Goal: Task Accomplishment & Management: Manage account settings

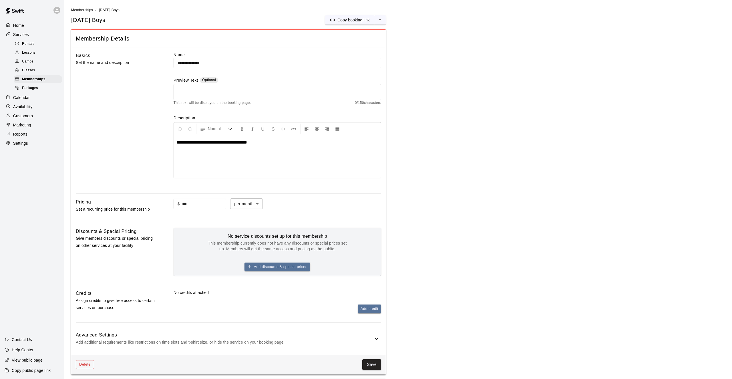
click at [23, 96] on p "Calendar" at bounding box center [21, 98] width 17 height 6
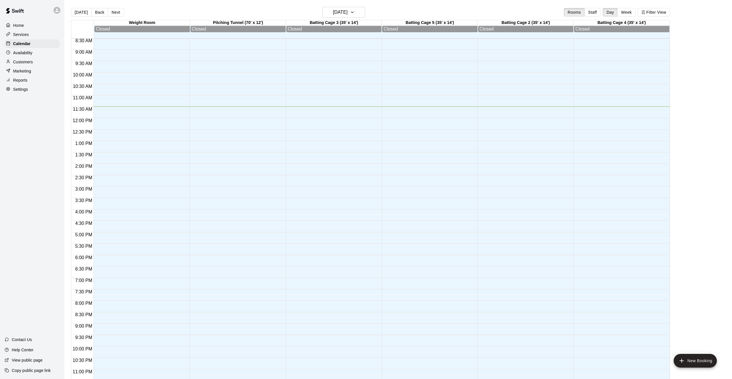
scroll to position [195, 0]
click at [125, 219] on div at bounding box center [139, 118] width 93 height 549
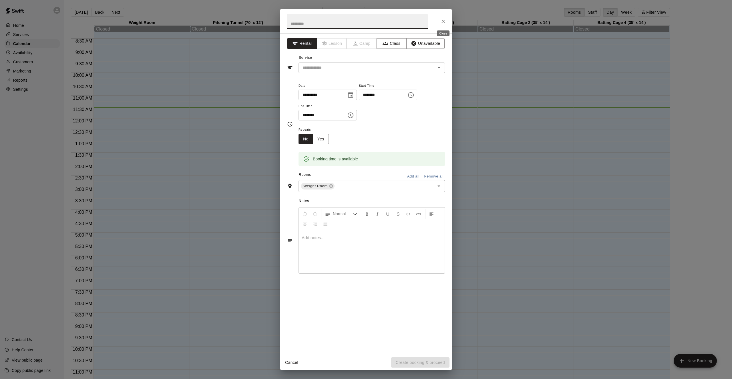
click at [442, 22] on icon "Close" at bounding box center [443, 22] width 6 height 6
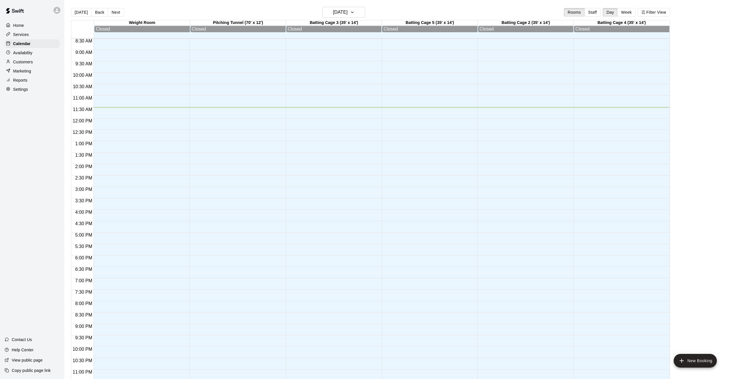
click at [26, 34] on p "Services" at bounding box center [21, 35] width 16 height 6
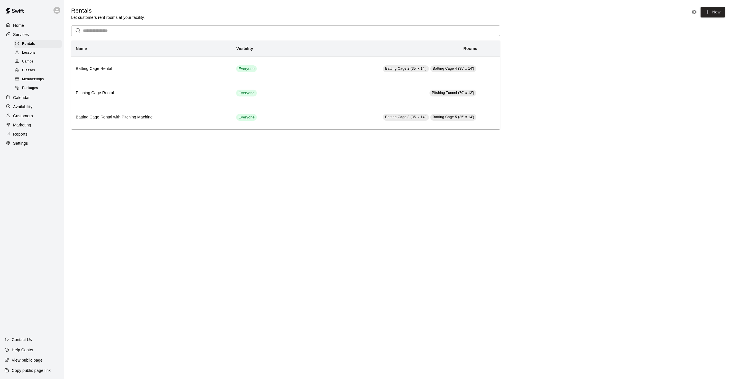
click at [29, 51] on span "Lessons" at bounding box center [29, 53] width 14 height 6
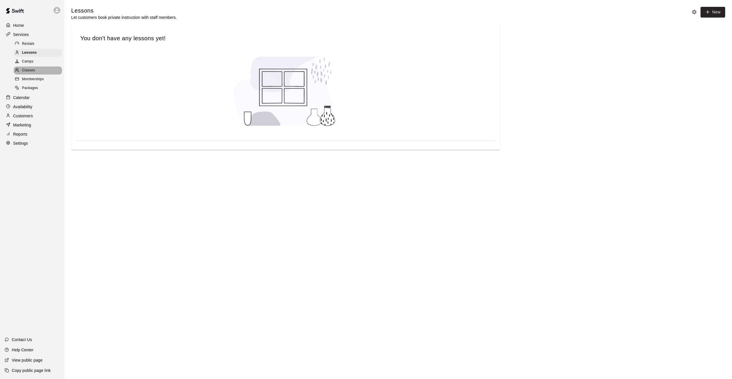
click at [31, 72] on span "Classes" at bounding box center [28, 71] width 13 height 6
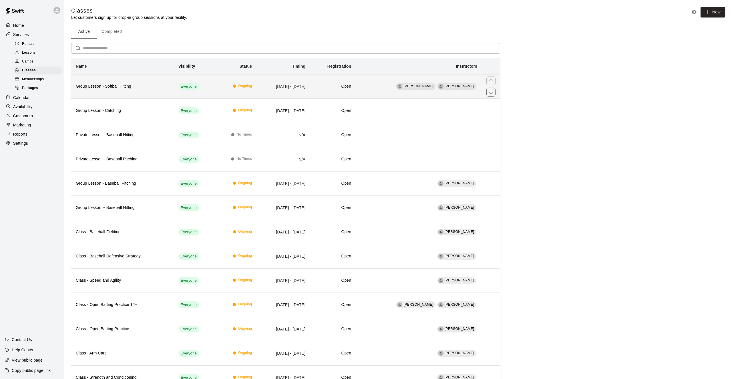
click at [138, 91] on th "Group Lesson - Softball Hitting" at bounding box center [122, 86] width 103 height 24
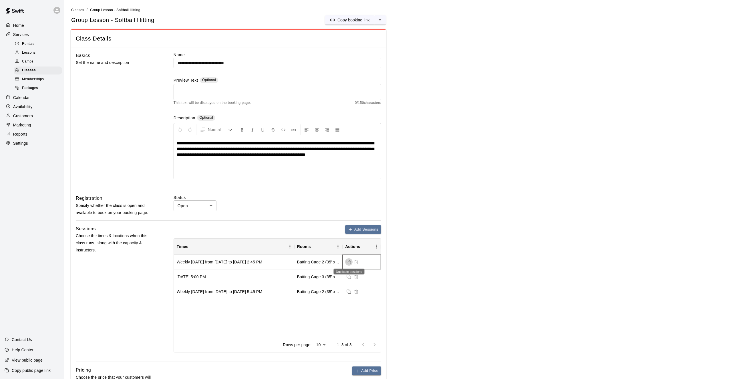
click at [348, 261] on rect "Duplicate sessions" at bounding box center [349, 262] width 3 height 3
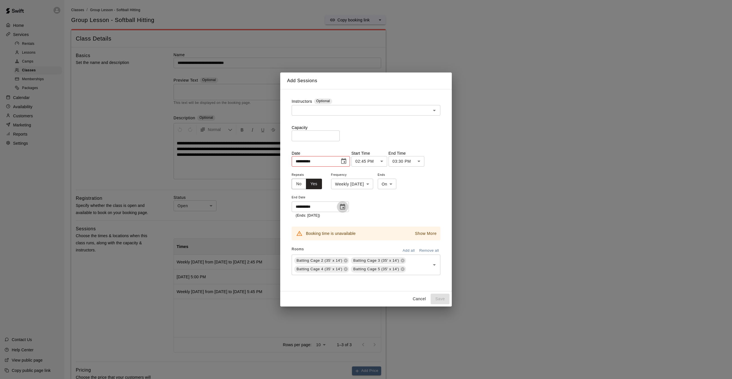
click at [343, 207] on icon "Choose date, selected date is Aug 31, 2025" at bounding box center [342, 207] width 5 height 6
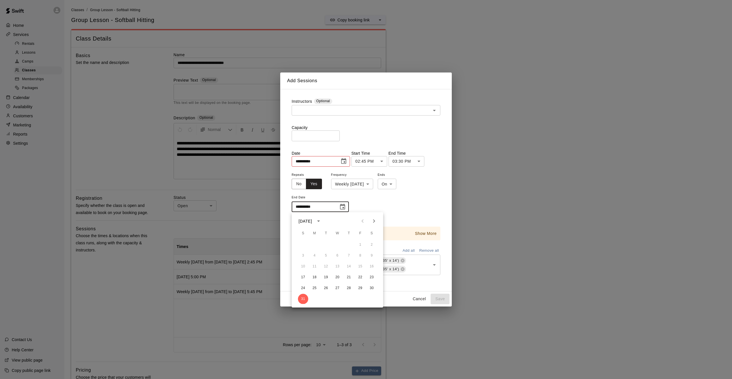
click at [371, 220] on icon "Next month" at bounding box center [373, 221] width 7 height 7
click at [346, 162] on icon "Choose date, selected date is Aug 17, 2025" at bounding box center [343, 161] width 7 height 7
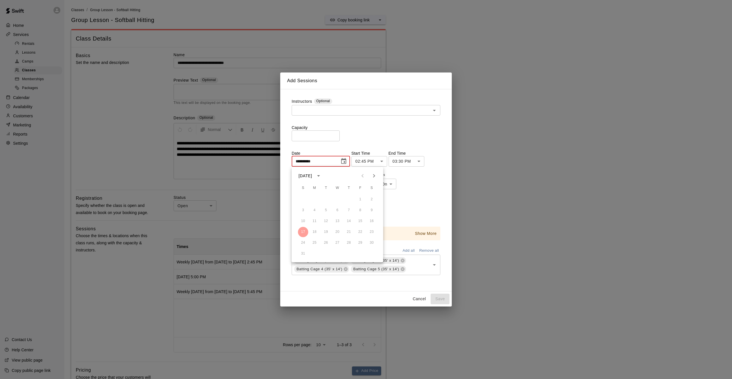
click at [373, 176] on icon "Next month" at bounding box center [373, 176] width 7 height 7
click at [305, 231] on button "21" at bounding box center [303, 232] width 10 height 10
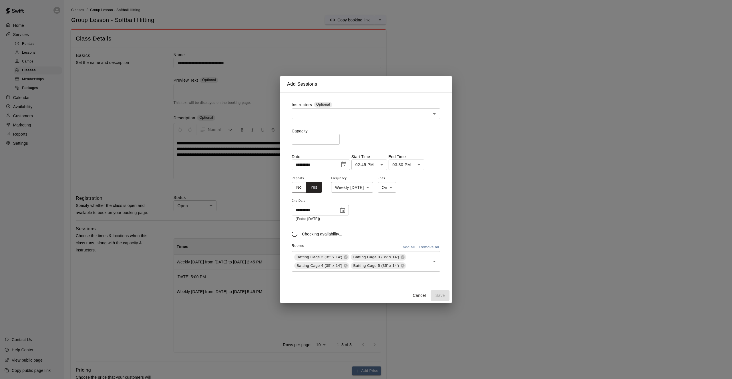
type input "**********"
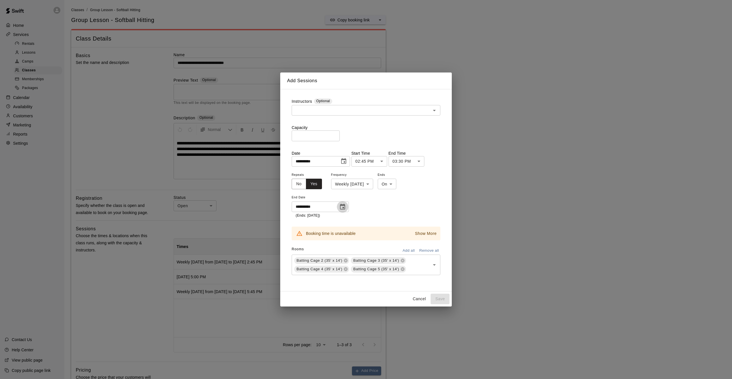
click at [343, 206] on icon "Choose date, selected date is Aug 31, 2025" at bounding box center [342, 207] width 7 height 7
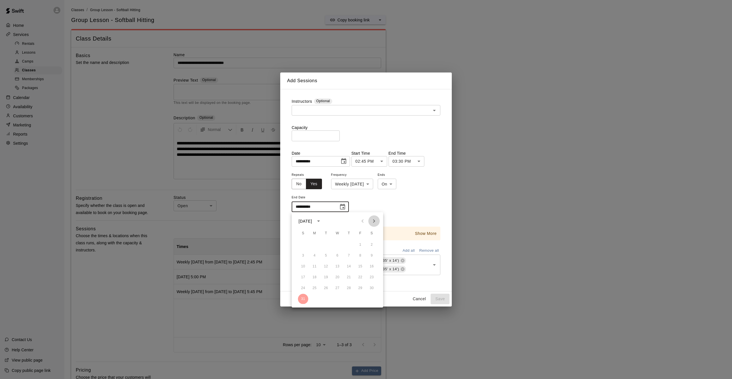
click at [373, 220] on icon "Next month" at bounding box center [373, 221] width 7 height 7
click at [303, 288] on button "28" at bounding box center [303, 288] width 10 height 10
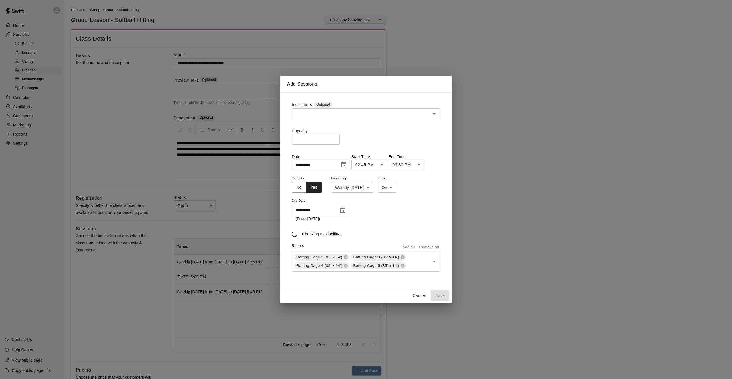
type input "**********"
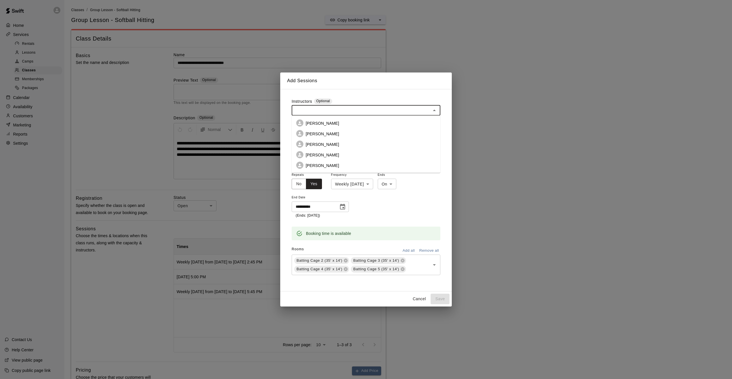
click at [334, 113] on input "text" at bounding box center [361, 110] width 136 height 7
click at [327, 122] on p "[PERSON_NAME]" at bounding box center [321, 123] width 33 height 6
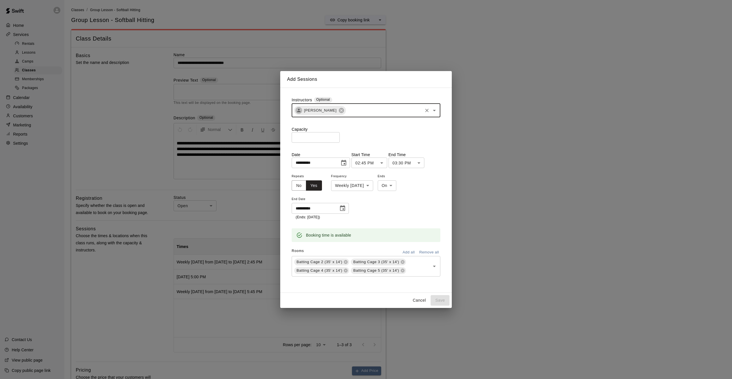
click at [335, 137] on input "*" at bounding box center [315, 137] width 48 height 11
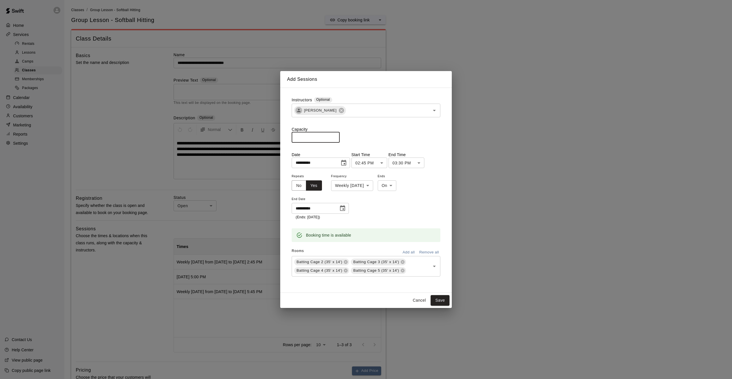
click at [335, 137] on input "*" at bounding box center [315, 137] width 48 height 11
click at [335, 139] on input "*" at bounding box center [315, 137] width 48 height 11
type input "*"
click at [335, 139] on input "*" at bounding box center [315, 137] width 48 height 11
click at [437, 302] on button "Save" at bounding box center [439, 300] width 19 height 11
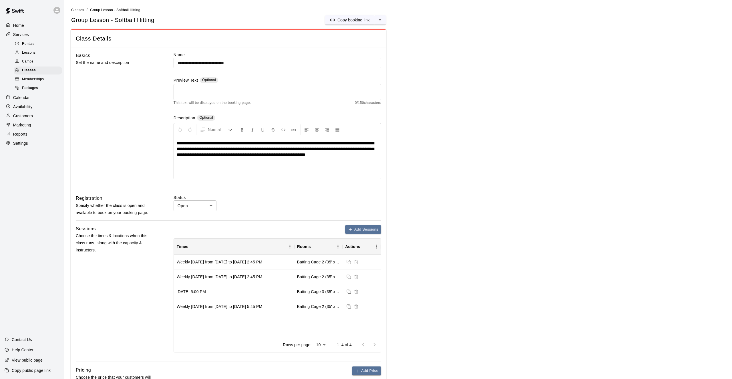
drag, startPoint x: 376, startPoint y: 154, endPoint x: 380, endPoint y: 155, distance: 4.4
click at [374, 154] on span "**********" at bounding box center [275, 149] width 197 height 16
click at [39, 68] on div "Classes" at bounding box center [38, 71] width 48 height 8
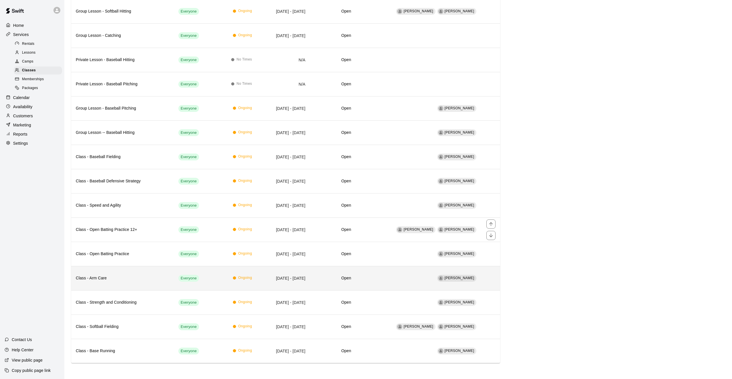
scroll to position [75, 0]
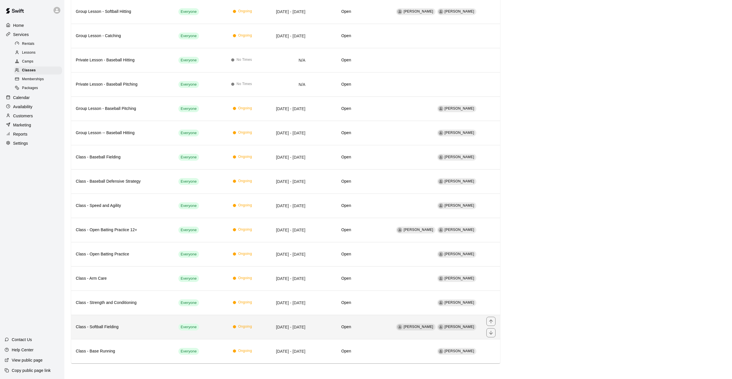
click at [154, 322] on th "Class - Softball Fielding" at bounding box center [122, 327] width 103 height 24
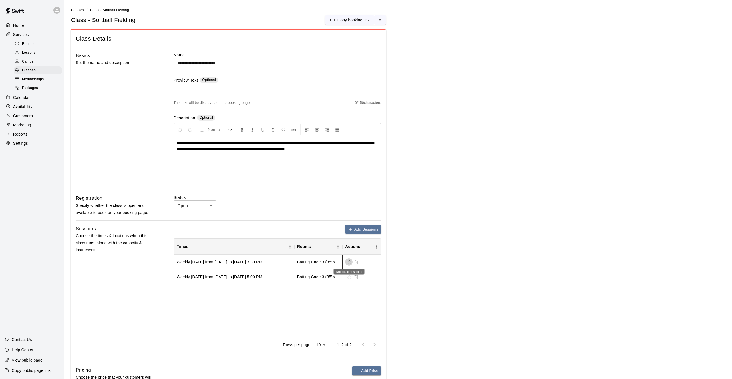
click at [346, 262] on icon "Duplicate sessions" at bounding box center [348, 262] width 5 height 5
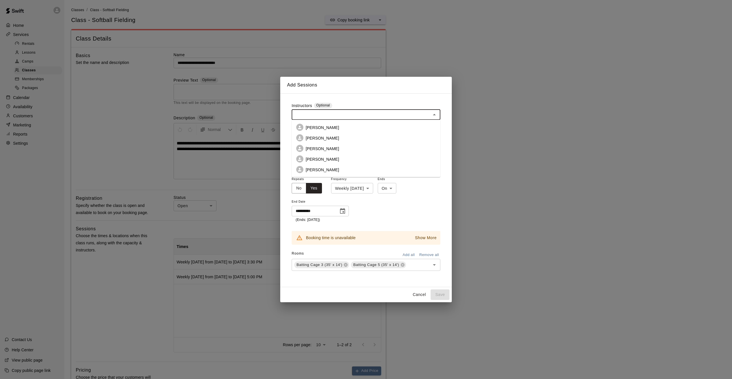
click at [326, 112] on input "text" at bounding box center [361, 114] width 136 height 7
click at [332, 128] on li "[PERSON_NAME]" at bounding box center [365, 127] width 149 height 11
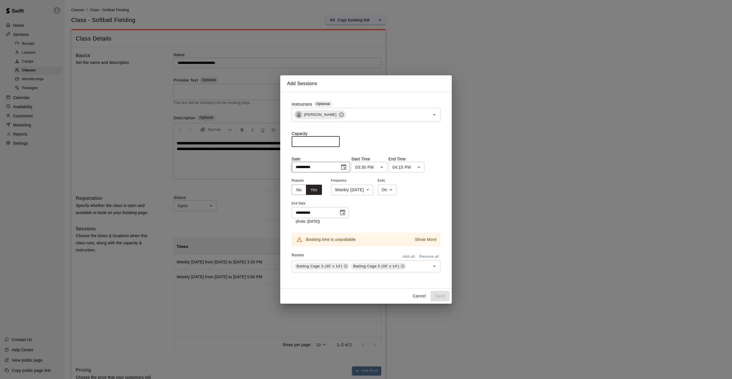
click at [311, 141] on input "number" at bounding box center [315, 142] width 48 height 11
type input "*"
click at [343, 166] on icon "Choose date, selected date is Aug 17, 2025" at bounding box center [343, 167] width 7 height 7
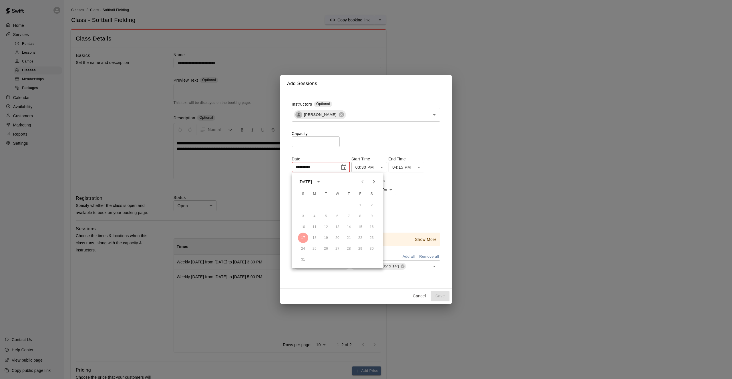
click at [373, 181] on icon "Next month" at bounding box center [373, 182] width 7 height 7
click at [302, 236] on button "21" at bounding box center [303, 238] width 10 height 10
type input "**********"
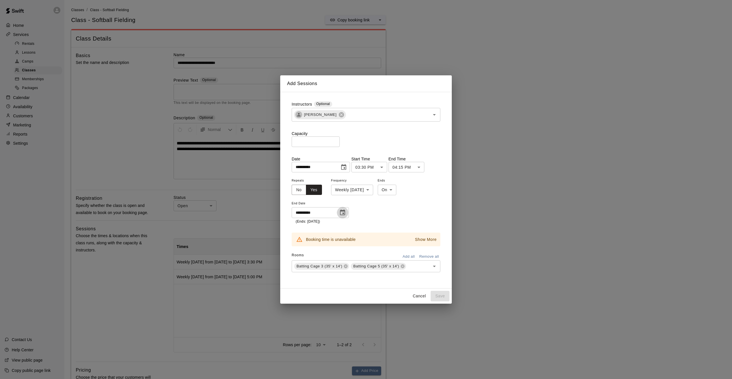
click at [344, 213] on icon "Choose date, selected date is Aug 31, 2025" at bounding box center [342, 213] width 5 height 6
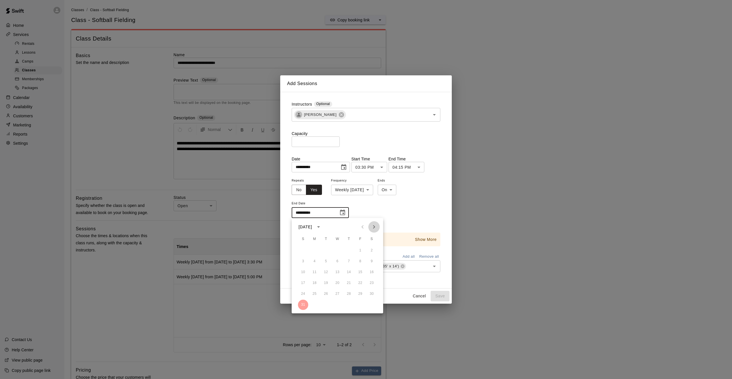
click at [375, 227] on icon "Next month" at bounding box center [373, 227] width 7 height 7
click at [303, 295] on button "28" at bounding box center [303, 294] width 10 height 10
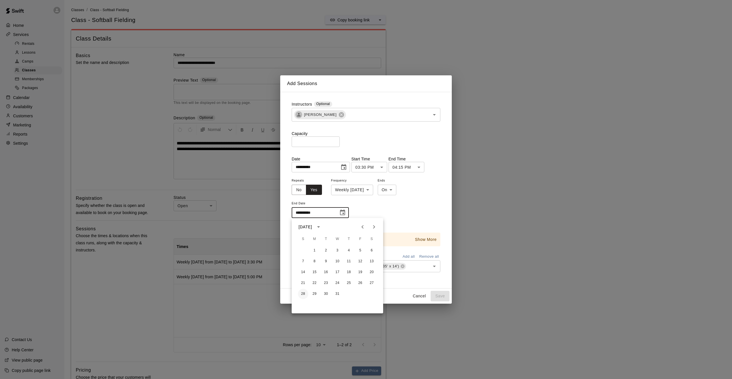
type input "**********"
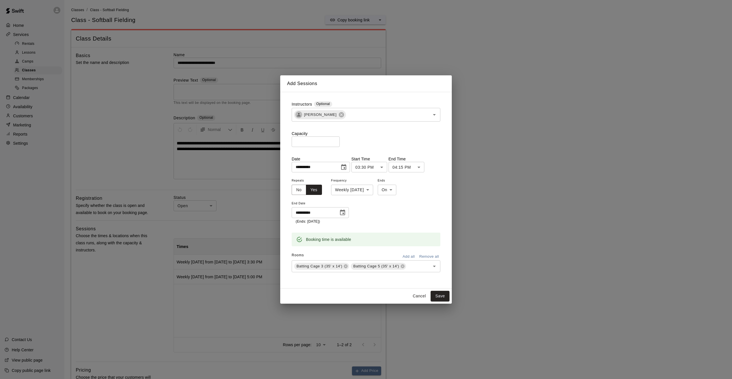
click at [385, 166] on body "**********" at bounding box center [366, 297] width 732 height 595
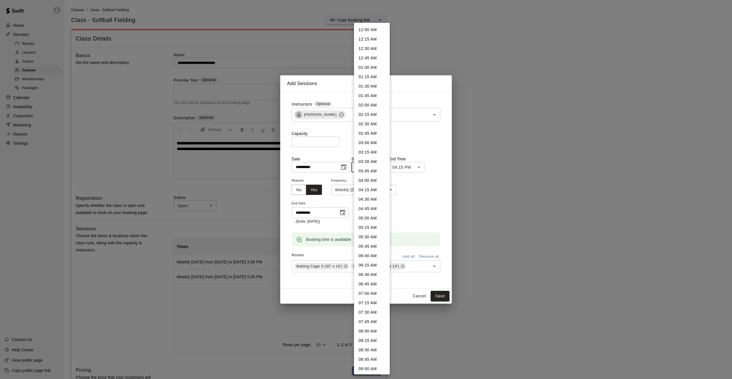
scroll to position [416, 0]
click at [370, 251] on li "05:00 PM" at bounding box center [372, 255] width 36 height 9
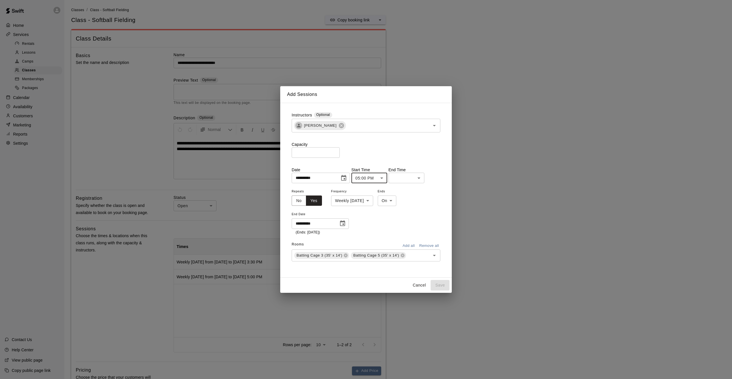
type input "********"
click at [421, 179] on body "**********" at bounding box center [366, 297] width 732 height 595
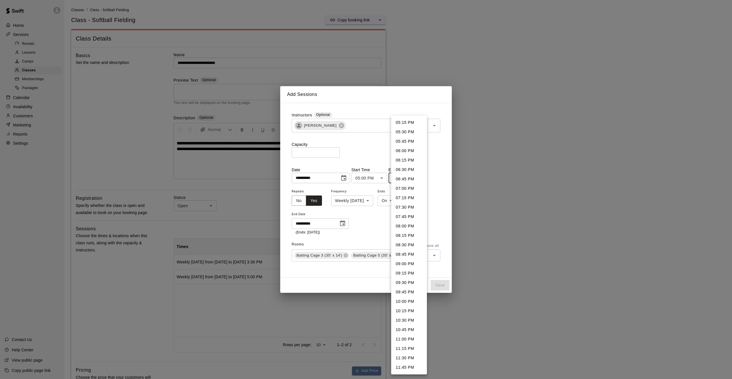
drag, startPoint x: 403, startPoint y: 132, endPoint x: 422, endPoint y: 154, distance: 29.0
click at [403, 132] on li "05:30 PM" at bounding box center [409, 131] width 36 height 9
type input "********"
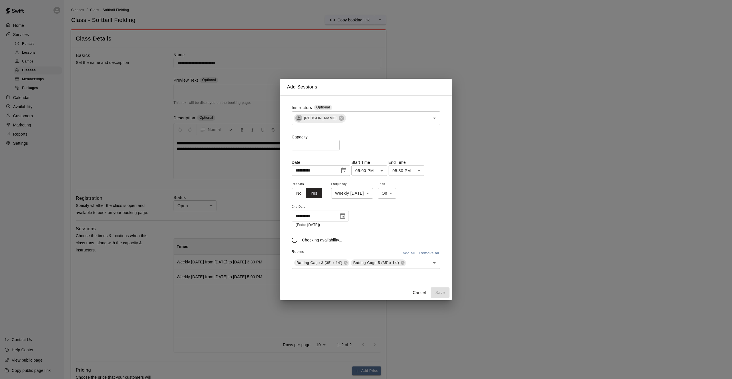
click at [424, 188] on div "**********" at bounding box center [365, 204] width 149 height 47
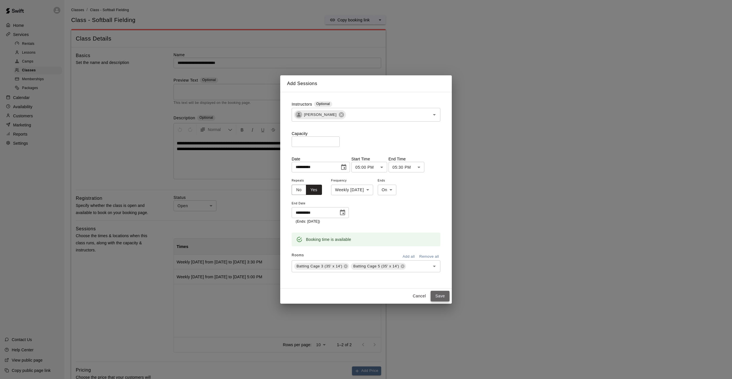
click at [443, 296] on button "Save" at bounding box center [439, 296] width 19 height 11
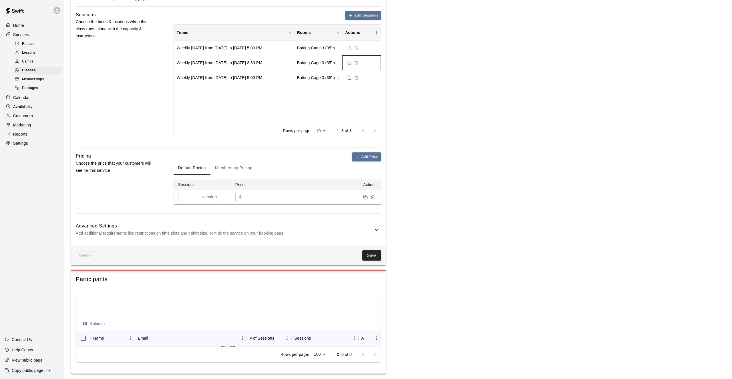
scroll to position [214, 0]
click at [373, 257] on button "Save" at bounding box center [371, 256] width 19 height 11
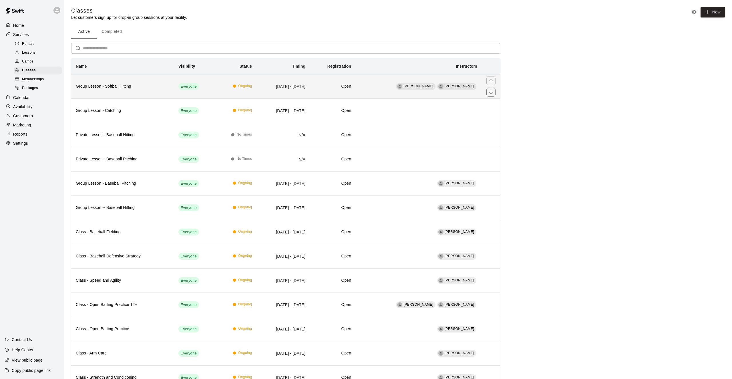
click at [247, 86] on td "Ongoing" at bounding box center [235, 86] width 41 height 24
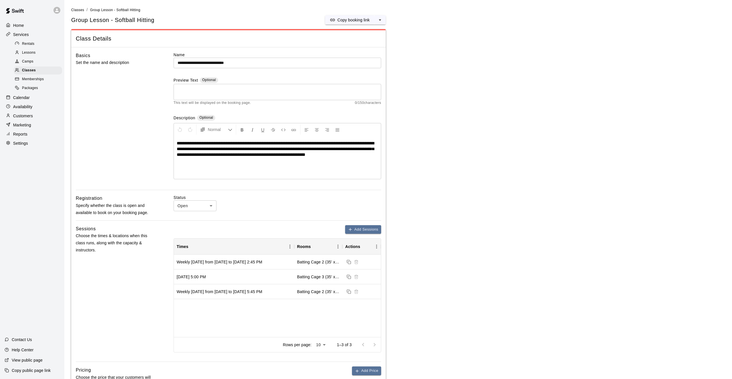
drag, startPoint x: 356, startPoint y: 228, endPoint x: 327, endPoint y: 212, distance: 32.9
click at [333, 213] on div "**********" at bounding box center [228, 253] width 314 height 413
click at [348, 262] on rect "Duplicate sessions" at bounding box center [349, 262] width 3 height 3
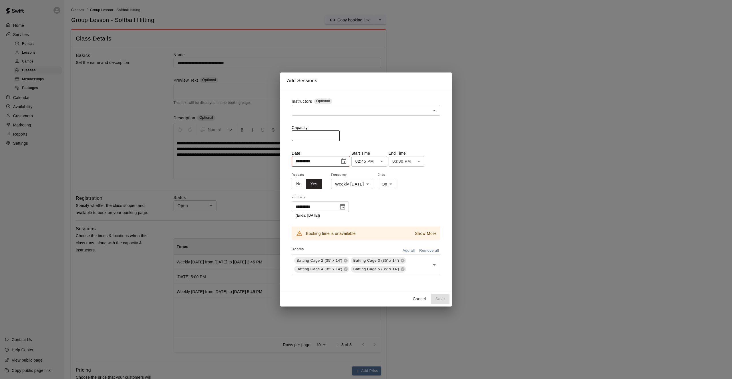
click at [318, 136] on input "number" at bounding box center [315, 136] width 48 height 11
click at [354, 115] on div "​" at bounding box center [365, 110] width 149 height 11
type input "*"
click at [344, 123] on li "[PERSON_NAME]" at bounding box center [365, 123] width 149 height 11
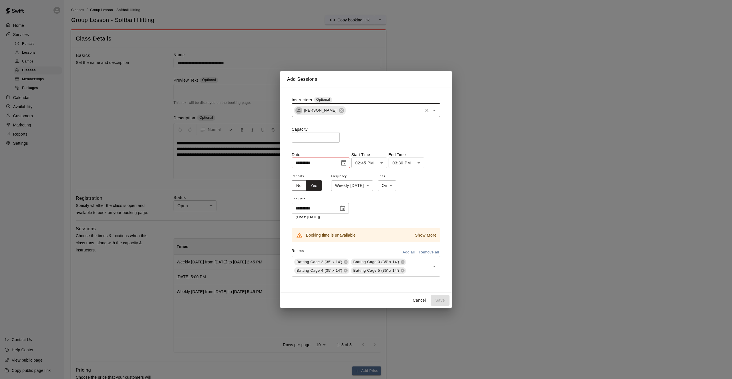
click at [349, 164] on button "Choose date, selected date is Aug 17, 2025" at bounding box center [343, 162] width 11 height 11
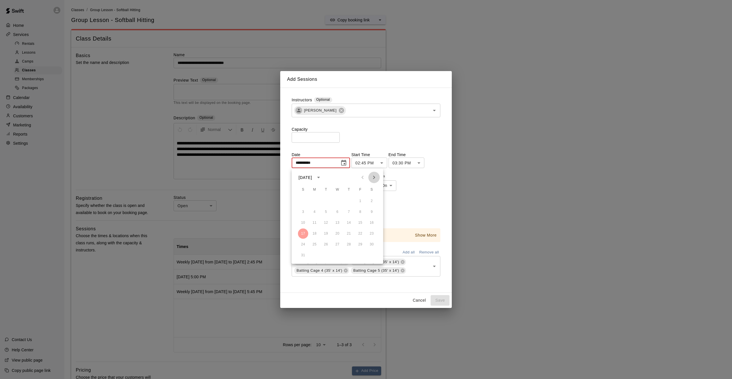
click at [375, 177] on icon "Next month" at bounding box center [373, 177] width 7 height 7
click at [364, 177] on icon "Previous month" at bounding box center [362, 177] width 7 height 7
click at [303, 231] on button "21" at bounding box center [303, 234] width 10 height 10
type input "**********"
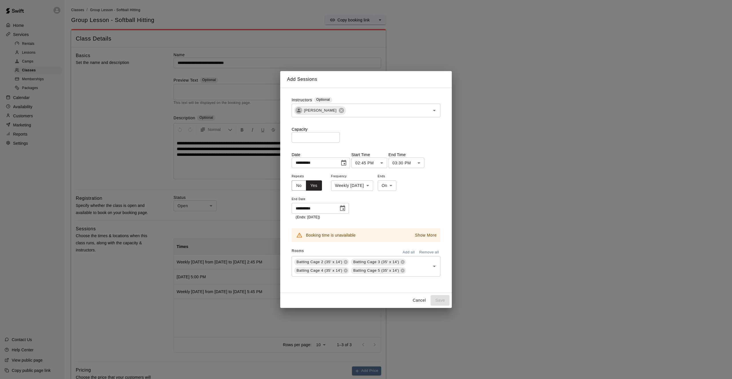
click at [338, 208] on button "Choose date, selected date is Aug 31, 2025" at bounding box center [342, 208] width 11 height 11
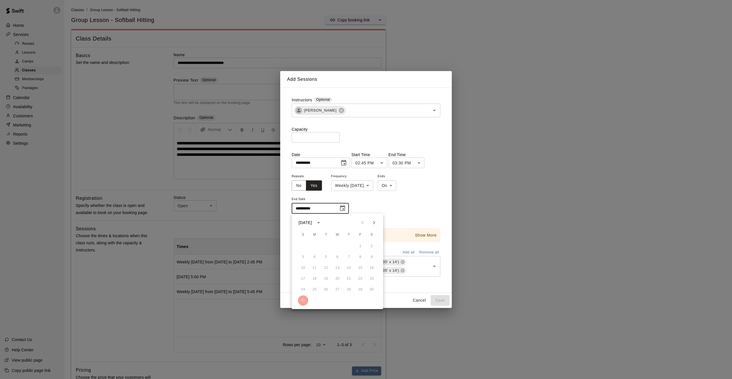
click at [372, 223] on icon "Next month" at bounding box center [373, 222] width 7 height 7
click at [305, 290] on button "28" at bounding box center [303, 290] width 10 height 10
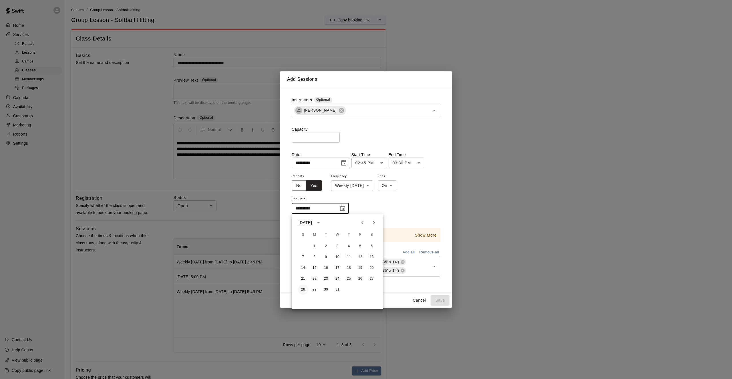
type input "**********"
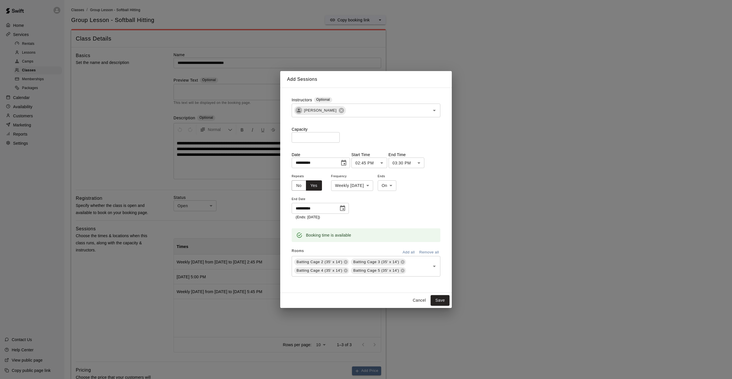
click at [382, 164] on body "**********" at bounding box center [366, 305] width 732 height 610
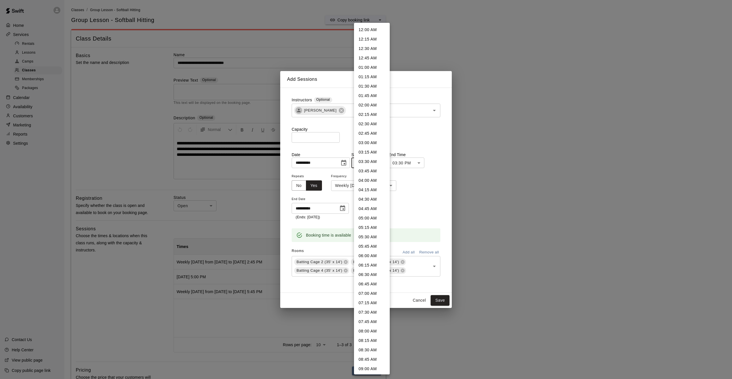
scroll to position [388, 0]
click at [371, 228] on li "03:30 PM" at bounding box center [372, 226] width 36 height 9
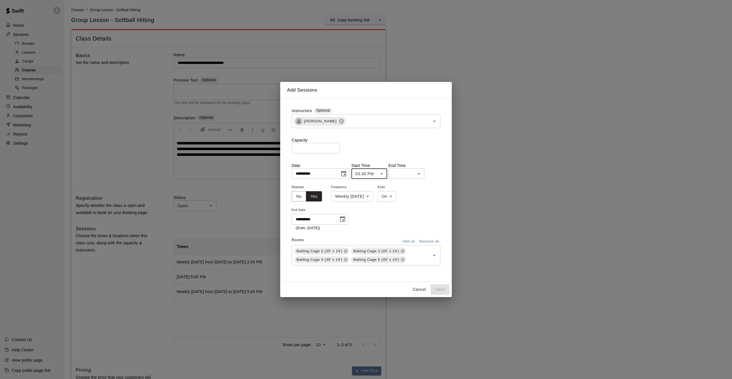
type input "********"
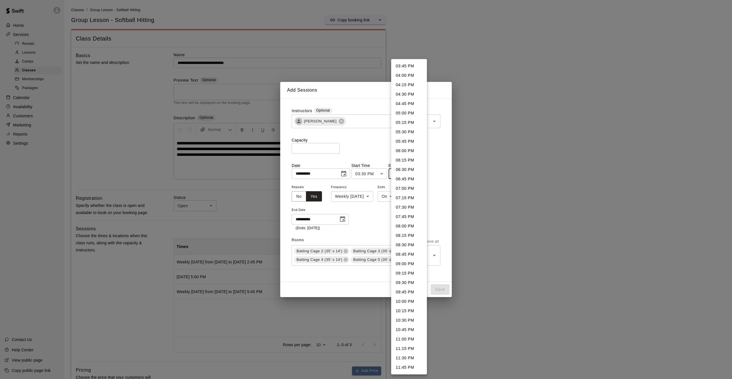
click at [410, 175] on body "**********" at bounding box center [366, 305] width 732 height 610
click at [411, 84] on li "04:15 PM" at bounding box center [409, 84] width 36 height 9
type input "********"
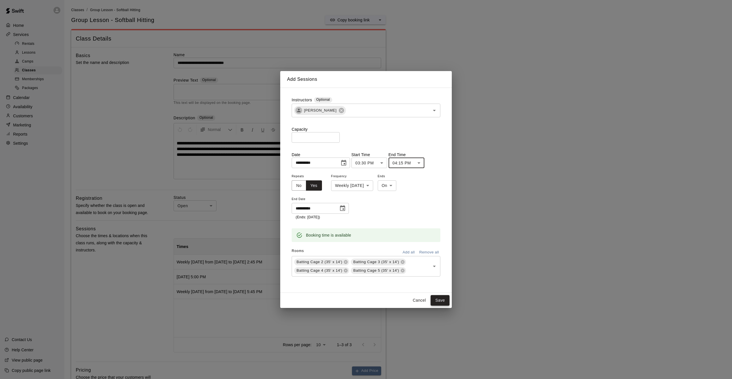
click at [441, 299] on button "Save" at bounding box center [439, 300] width 19 height 11
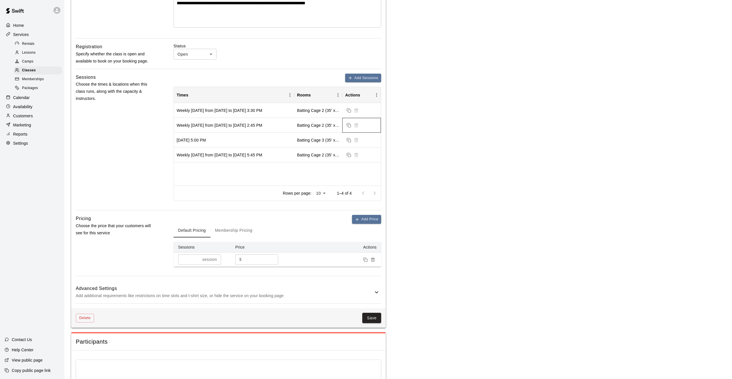
scroll to position [154, 0]
click at [372, 315] on button "Save" at bounding box center [371, 316] width 19 height 11
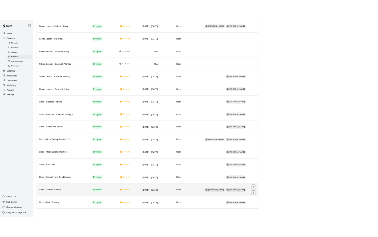
scroll to position [75, 0]
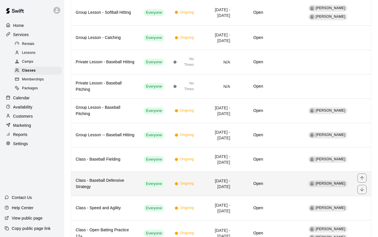
click at [161, 173] on td "Everyone" at bounding box center [154, 183] width 30 height 24
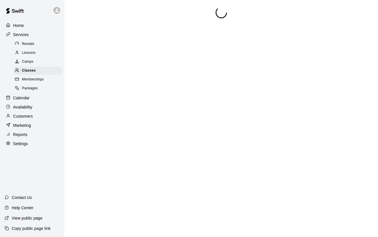
click at [45, 29] on div "Home" at bounding box center [32, 25] width 55 height 9
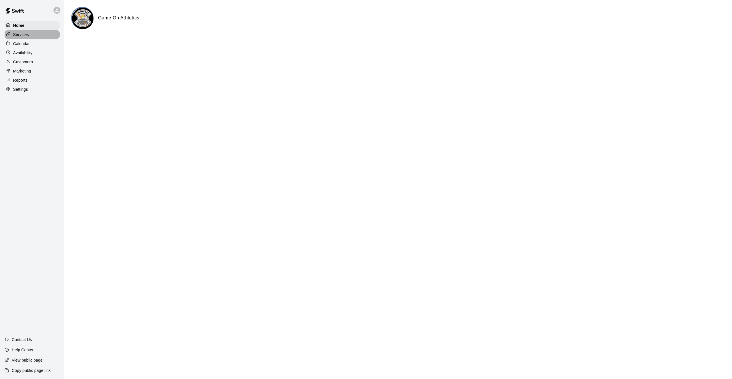
click at [24, 35] on p "Services" at bounding box center [21, 35] width 16 height 6
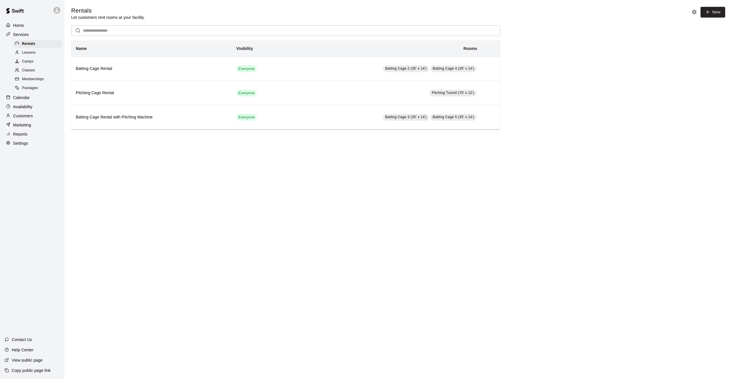
click at [36, 51] on div "Lessons" at bounding box center [38, 53] width 48 height 8
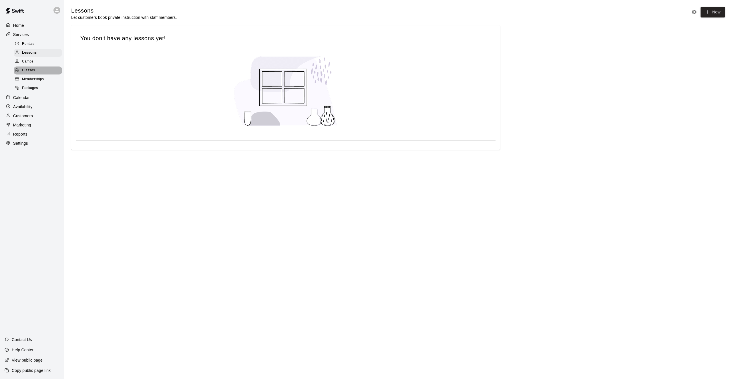
click at [33, 68] on span "Classes" at bounding box center [28, 71] width 13 height 6
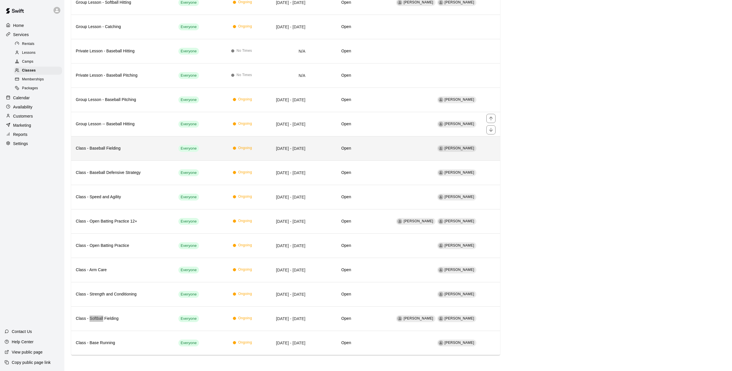
scroll to position [84, 0]
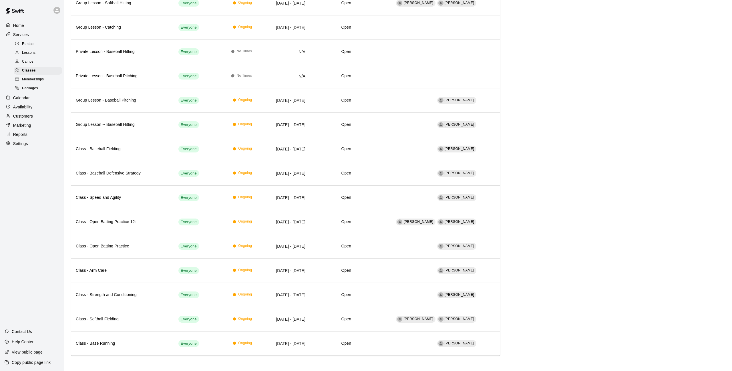
click at [539, 169] on div "Classes Let customers sign up for drop-in group sessions at your facility. New …" at bounding box center [398, 139] width 654 height 432
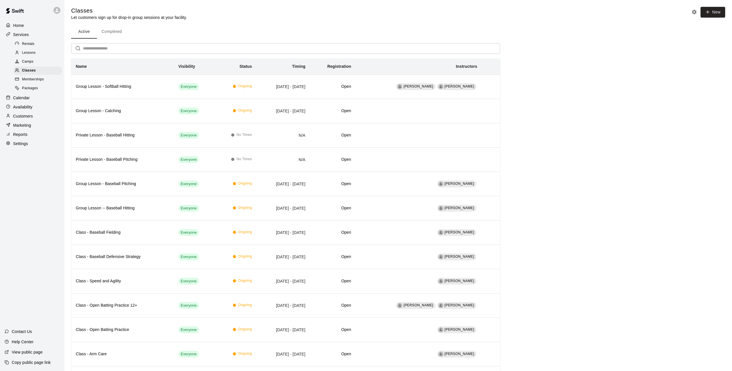
scroll to position [0, 0]
click at [710, 11] on button "New" at bounding box center [712, 12] width 25 height 11
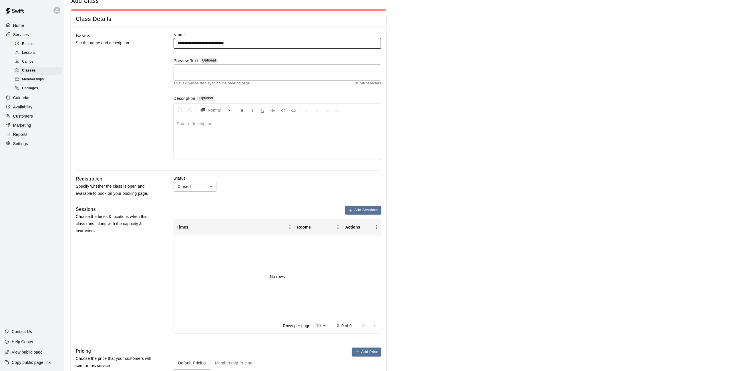
scroll to position [12, 0]
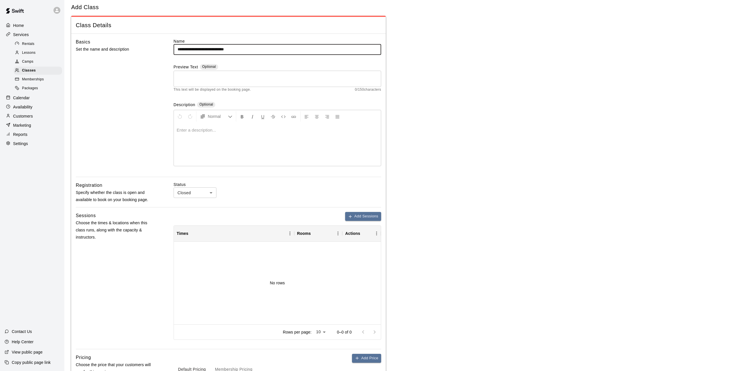
type input "**********"
click at [195, 196] on body "**********" at bounding box center [366, 223] width 732 height 471
click at [195, 215] on li "Open" at bounding box center [194, 213] width 43 height 9
type input "****"
click at [356, 217] on button "Add Sessions" at bounding box center [363, 216] width 36 height 9
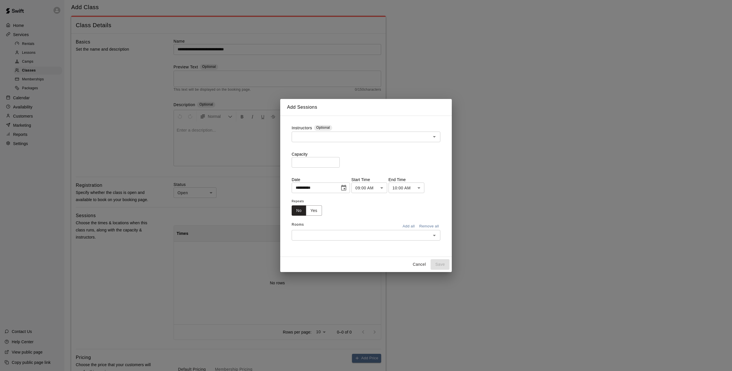
click at [307, 137] on input "text" at bounding box center [361, 136] width 136 height 7
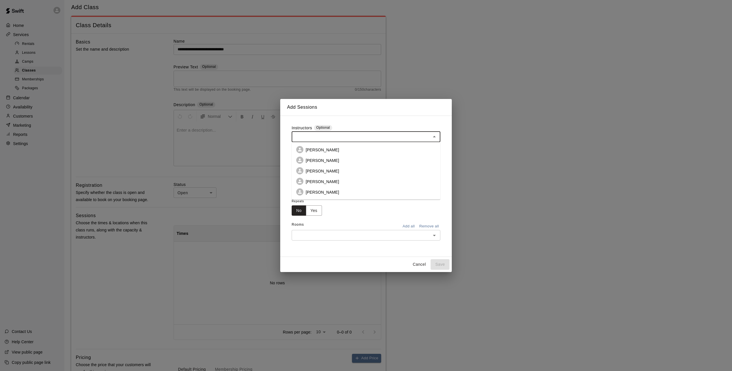
click at [309, 149] on p "[PERSON_NAME]" at bounding box center [321, 150] width 33 height 6
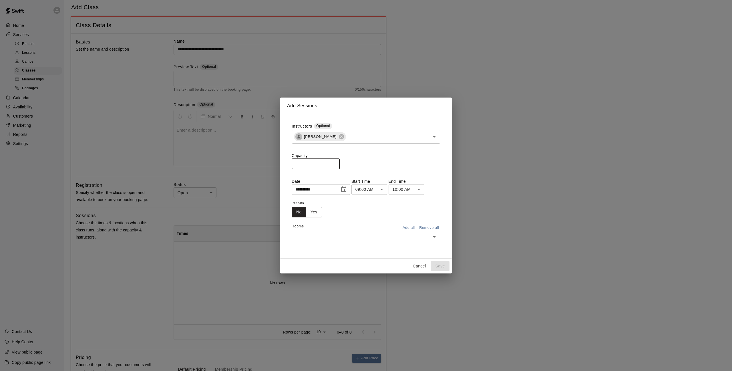
click at [310, 164] on input "*" at bounding box center [315, 163] width 48 height 11
type input "*"
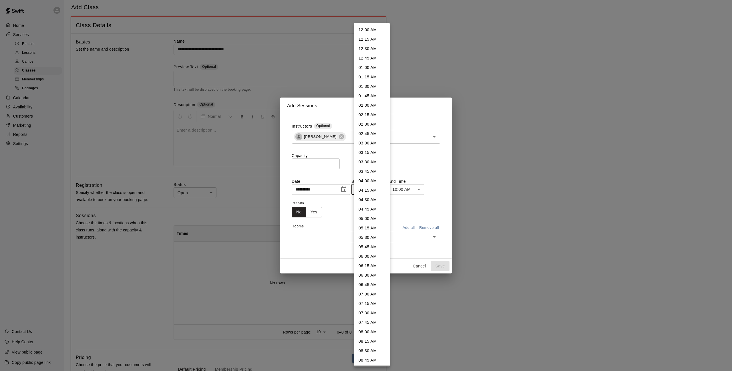
click at [385, 191] on body "**********" at bounding box center [366, 223] width 732 height 471
click at [379, 236] on li "04:15 PM" at bounding box center [372, 235] width 36 height 9
type input "********"
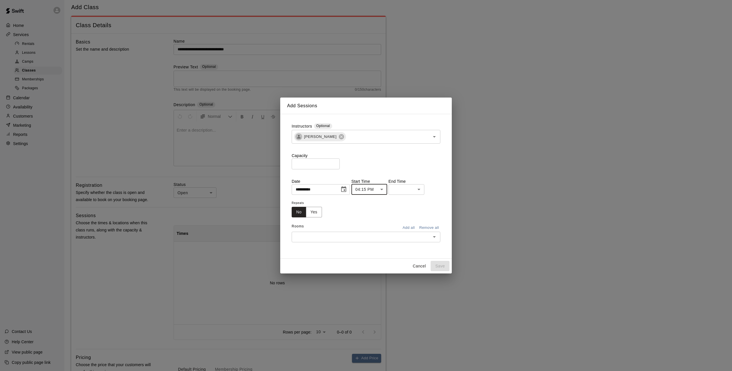
click at [401, 189] on body "**********" at bounding box center [366, 223] width 732 height 471
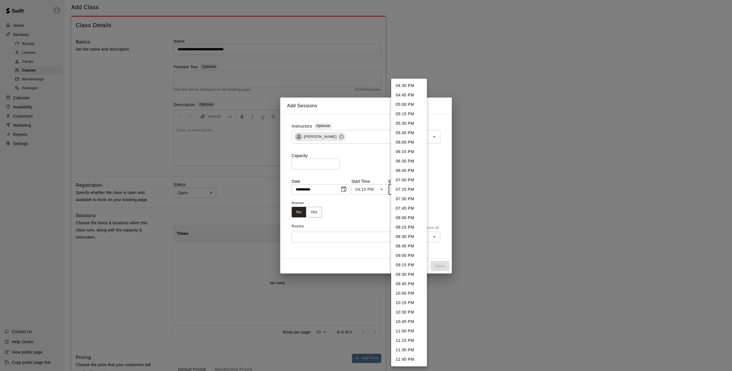
click at [410, 103] on li "05:00 PM" at bounding box center [409, 104] width 36 height 9
type input "********"
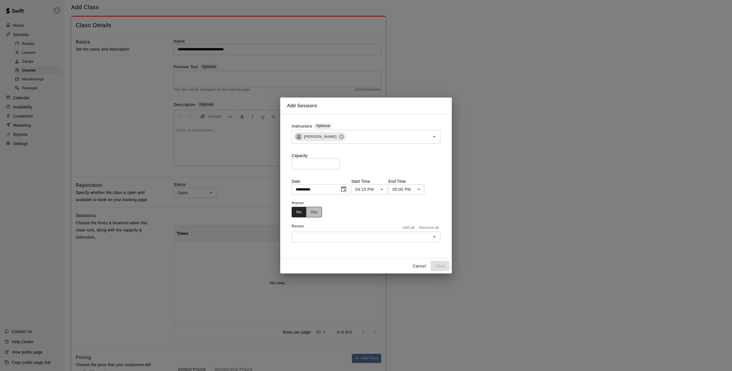
click at [315, 212] on button "Yes" at bounding box center [314, 212] width 16 height 11
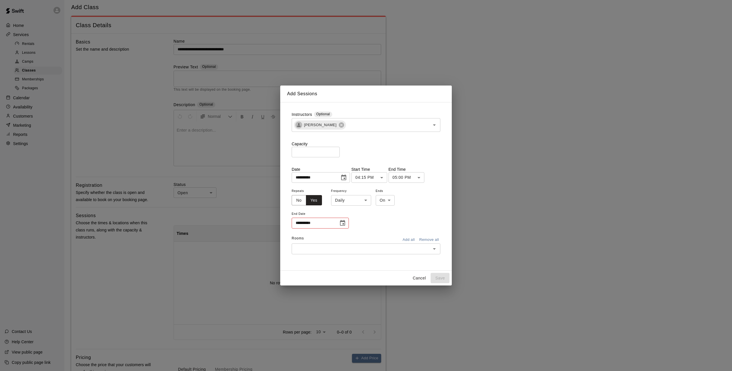
click at [350, 201] on body "**********" at bounding box center [366, 223] width 732 height 471
click at [347, 225] on li "Weekly [DATE]" at bounding box center [350, 221] width 71 height 9
type input "******"
click at [341, 224] on icon "Choose date" at bounding box center [342, 222] width 7 height 7
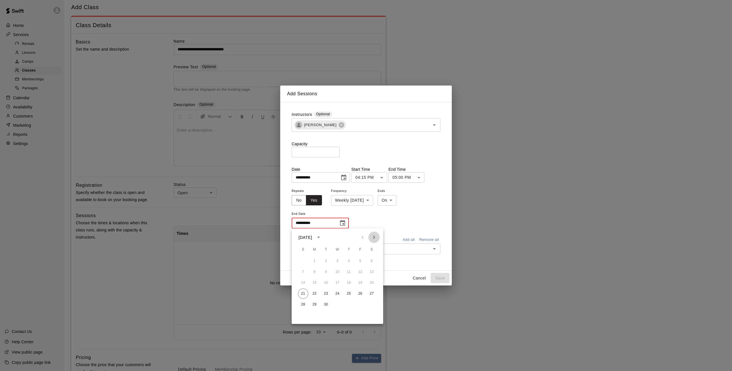
click at [374, 236] on icon "Next month" at bounding box center [374, 236] width 2 height 3
click at [373, 236] on icon "Next month" at bounding box center [374, 236] width 2 height 3
click at [299, 303] on button "28" at bounding box center [303, 304] width 10 height 10
type input "**********"
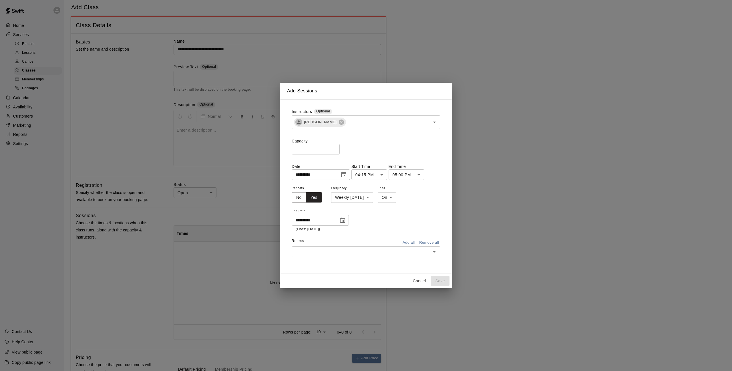
click at [342, 255] on div "​" at bounding box center [365, 251] width 149 height 11
click at [345, 190] on li "Pitching Tunnel (70' x 12')" at bounding box center [365, 191] width 149 height 9
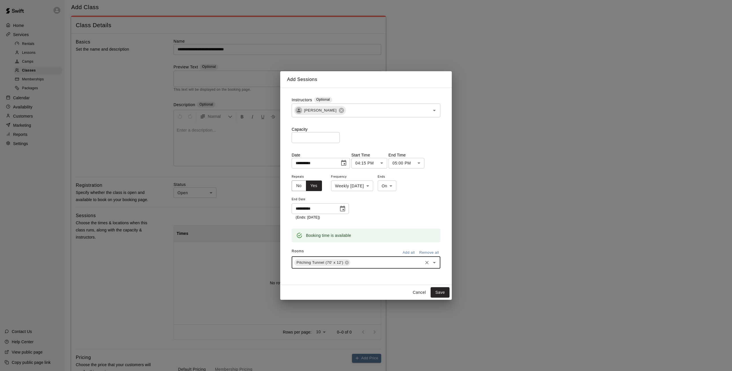
click at [430, 261] on button "Open" at bounding box center [434, 262] width 8 height 8
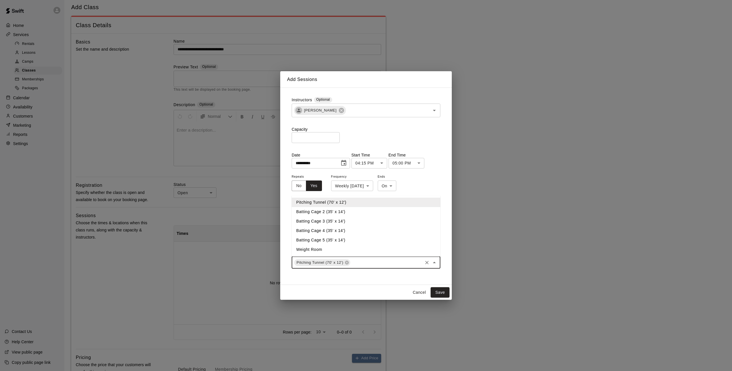
click at [351, 213] on li "Batting Cage 2 (35' x 14')" at bounding box center [365, 211] width 149 height 9
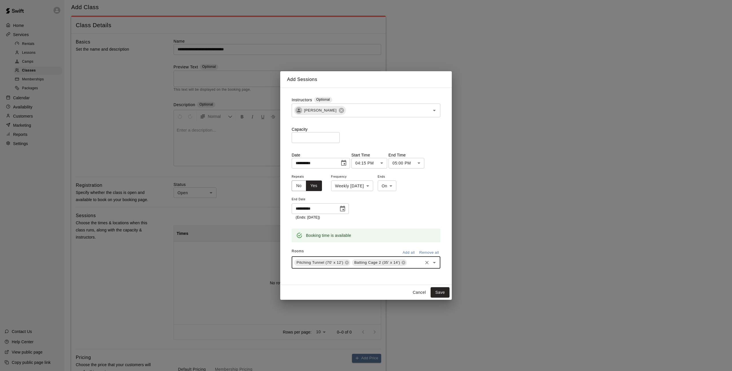
click at [437, 263] on icon "Open" at bounding box center [434, 262] width 7 height 7
click at [444, 295] on button "Save" at bounding box center [439, 292] width 19 height 11
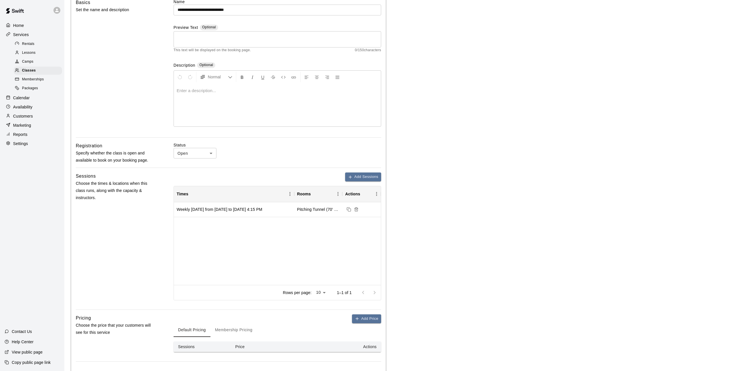
scroll to position [52, 0]
click at [359, 174] on button "Add Sessions" at bounding box center [363, 176] width 36 height 9
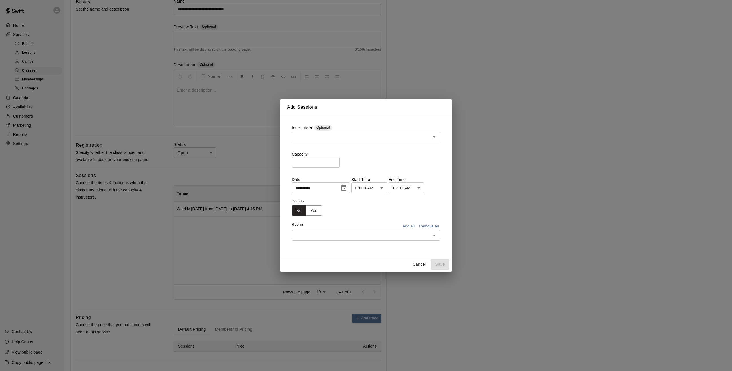
click at [323, 130] on span "Optional" at bounding box center [323, 128] width 18 height 6
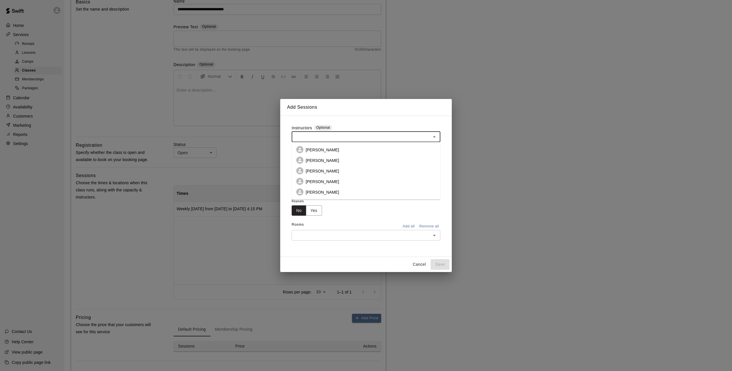
click at [327, 134] on input "text" at bounding box center [361, 136] width 136 height 7
click at [329, 153] on li "[PERSON_NAME]" at bounding box center [365, 149] width 149 height 11
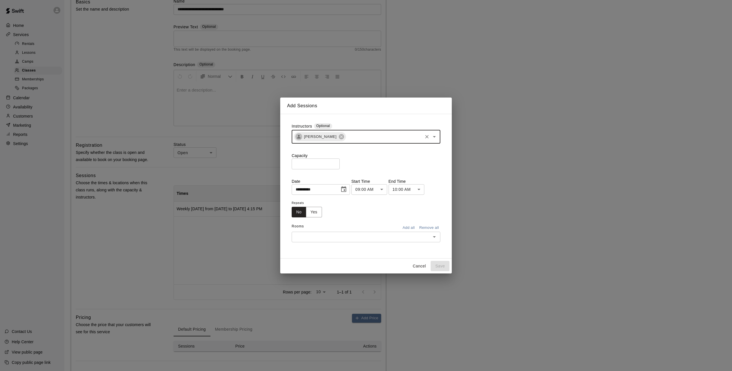
click at [313, 168] on input "*" at bounding box center [315, 163] width 48 height 11
type input "*"
click at [345, 190] on icon "Choose date, selected date is Sep 21, 2025" at bounding box center [343, 189] width 7 height 7
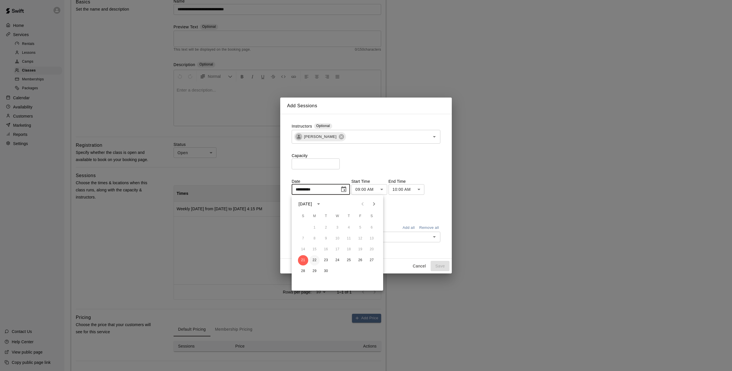
click at [315, 261] on button "22" at bounding box center [314, 260] width 10 height 10
type input "**********"
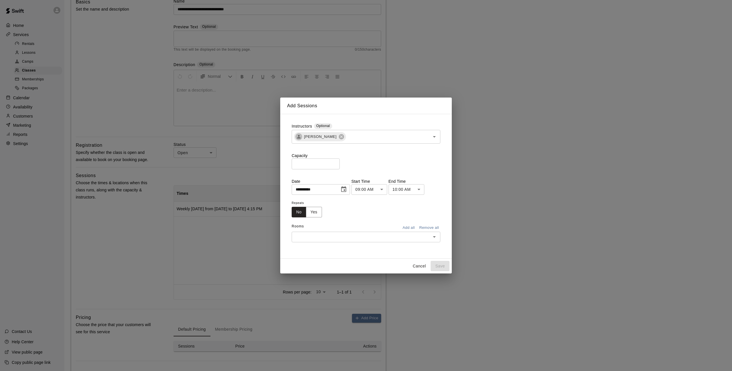
click at [381, 187] on body "**********" at bounding box center [366, 183] width 732 height 471
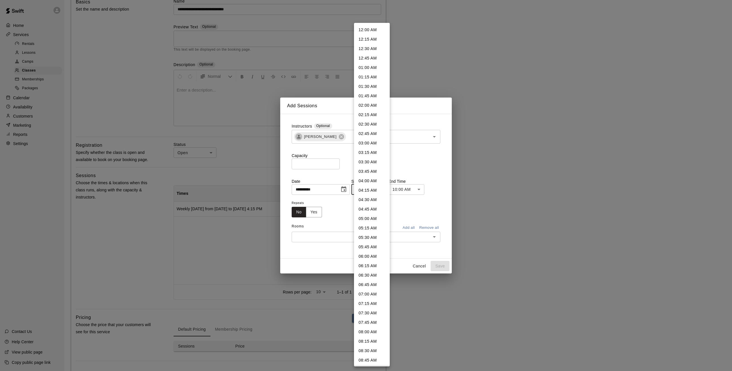
scroll to position [8, 0]
click at [373, 184] on li "04:15 AM" at bounding box center [372, 181] width 36 height 9
click at [377, 188] on body "**********" at bounding box center [366, 183] width 732 height 471
click at [375, 278] on li "04:15 PM" at bounding box center [372, 277] width 36 height 9
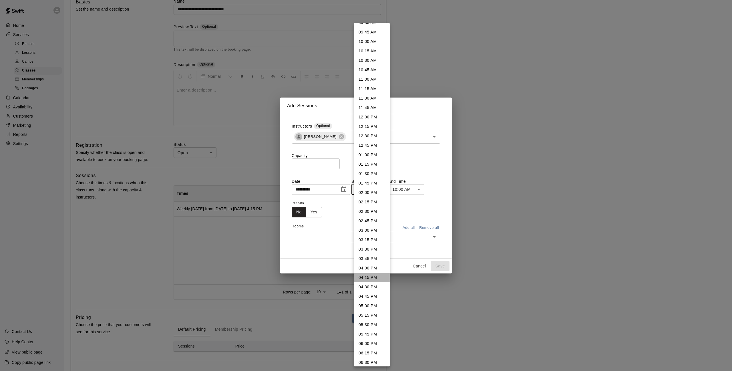
type input "********"
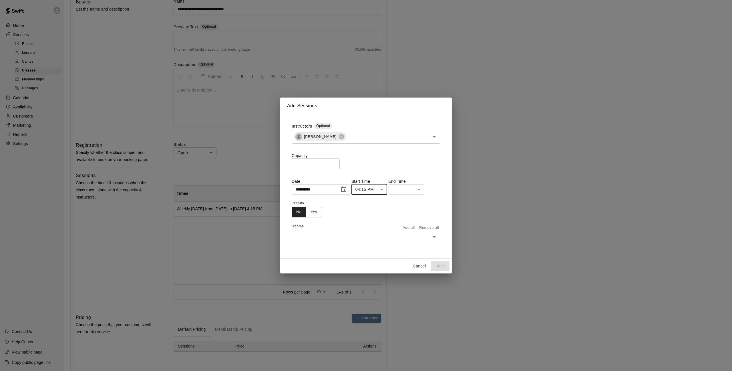
click at [412, 191] on body "**********" at bounding box center [366, 183] width 732 height 471
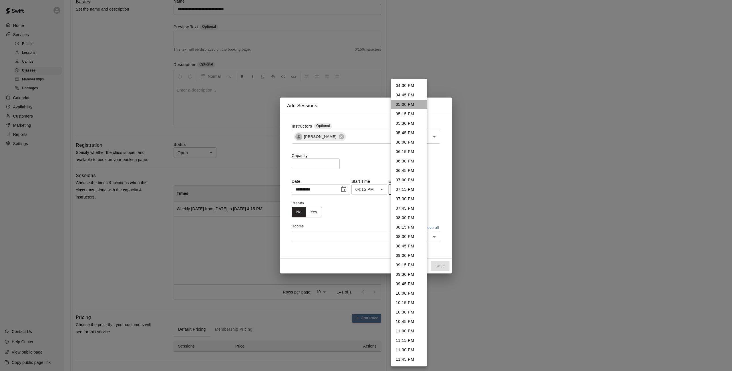
click at [416, 107] on li "05:00 PM" at bounding box center [409, 104] width 36 height 9
type input "********"
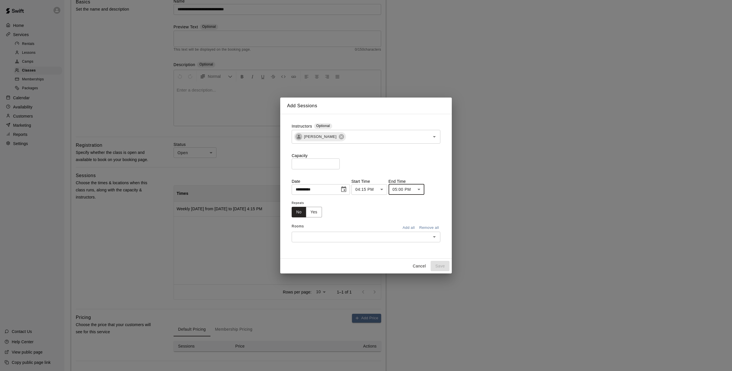
click at [342, 237] on input "text" at bounding box center [361, 236] width 136 height 7
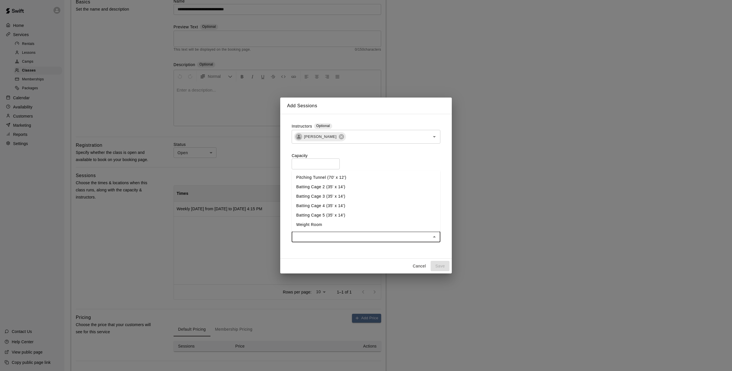
click at [356, 180] on li "Pitching Tunnel (70' x 12')" at bounding box center [365, 177] width 149 height 9
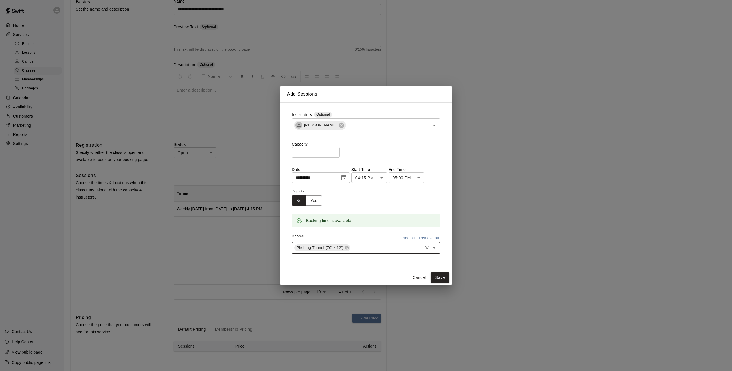
click at [435, 249] on icon "Open" at bounding box center [434, 247] width 7 height 7
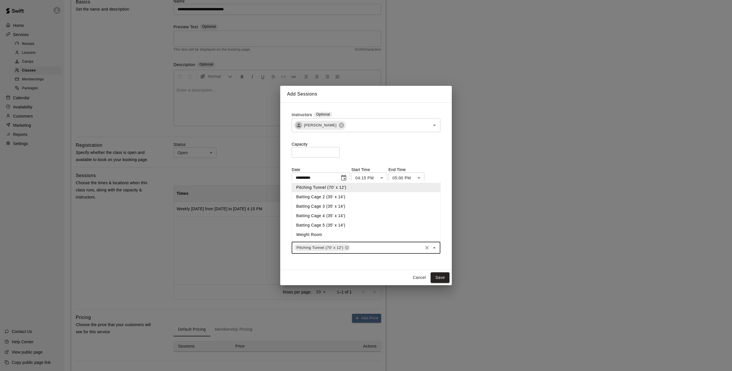
click at [376, 199] on li "Batting Cage 2 (35' x 14')" at bounding box center [365, 196] width 149 height 9
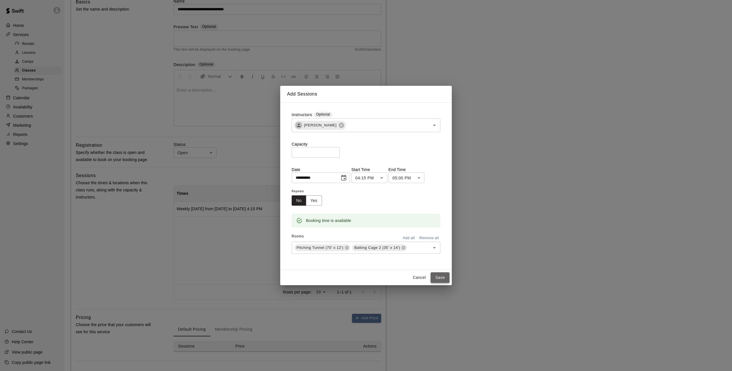
click at [443, 275] on button "Save" at bounding box center [439, 277] width 19 height 11
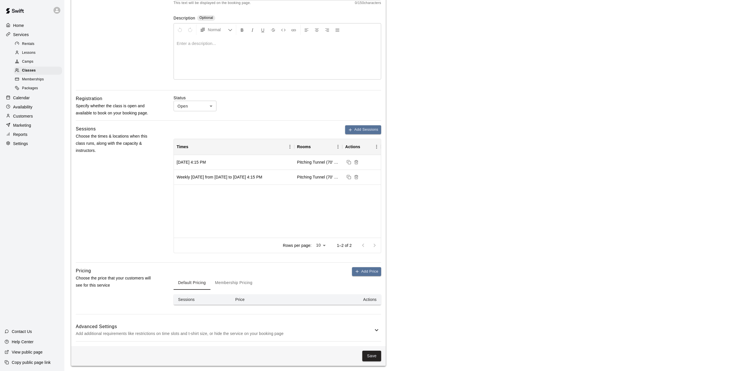
scroll to position [98, 0]
click at [375, 353] on button "Save" at bounding box center [371, 356] width 19 height 11
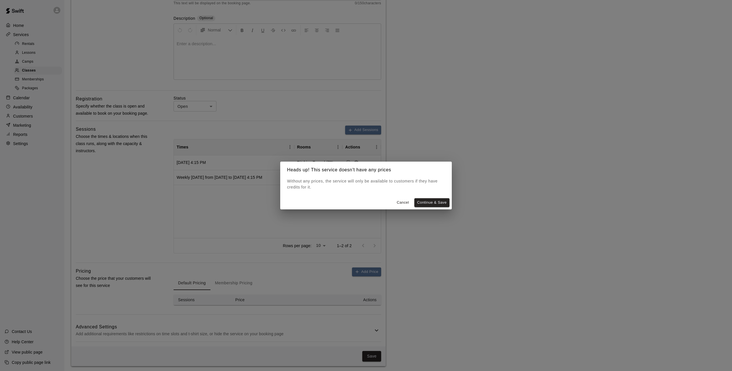
click at [399, 199] on button "Cancel" at bounding box center [402, 202] width 18 height 9
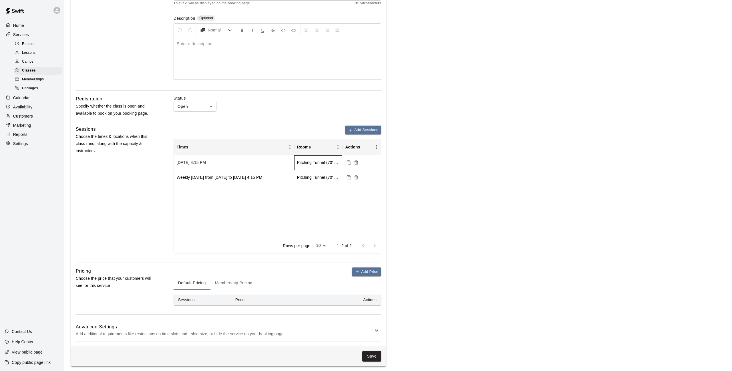
click at [337, 161] on div "Pitching Tunnel (70' x 12') , Batting Cage 2 (35' x 14')" at bounding box center [318, 162] width 42 height 6
click at [345, 161] on button "Duplicate sessions" at bounding box center [348, 162] width 7 height 7
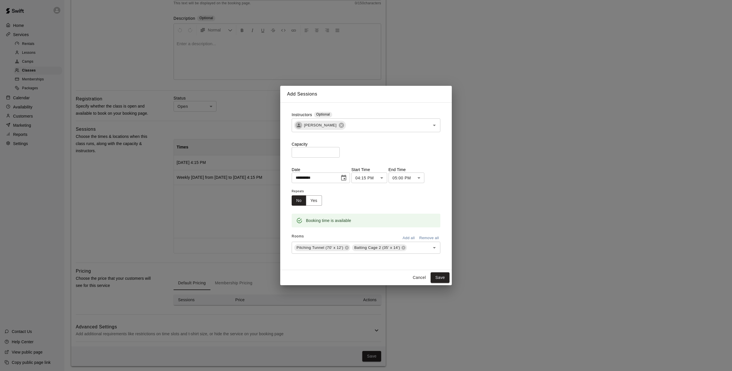
click at [417, 280] on button "Cancel" at bounding box center [419, 277] width 18 height 11
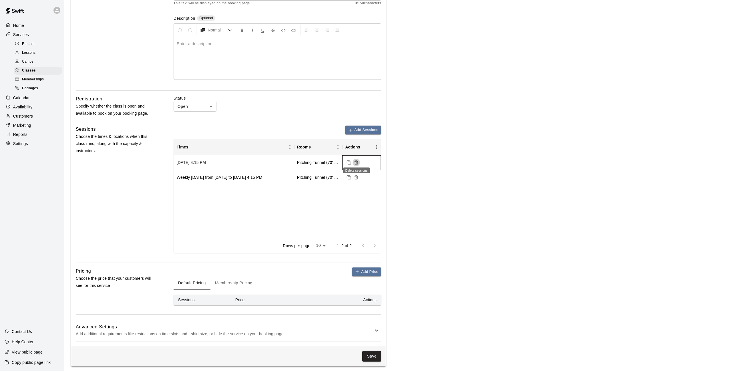
click at [356, 162] on icon "Delete sessions" at bounding box center [356, 162] width 5 height 5
click at [369, 125] on button "Add Sessions" at bounding box center [363, 129] width 36 height 9
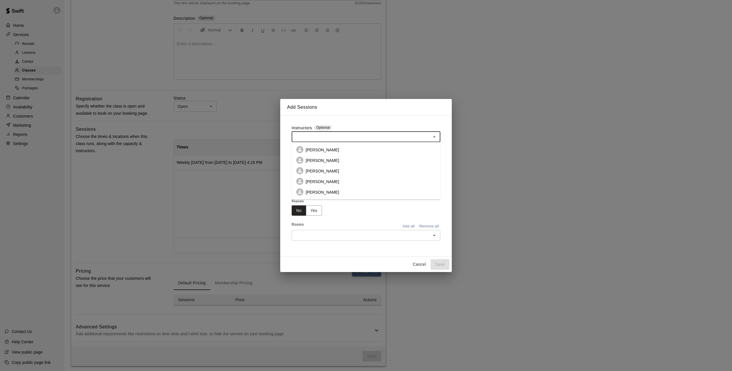
click at [349, 140] on input "text" at bounding box center [361, 136] width 136 height 7
drag, startPoint x: 328, startPoint y: 153, endPoint x: 327, endPoint y: 158, distance: 5.5
click at [328, 152] on p "[PERSON_NAME]" at bounding box center [321, 150] width 33 height 6
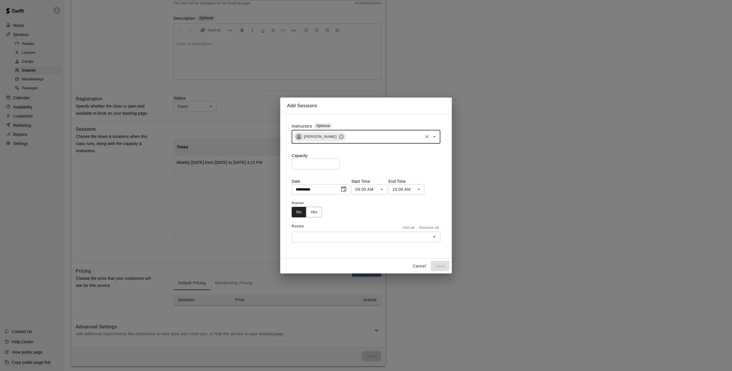
click at [320, 163] on input "*" at bounding box center [315, 163] width 48 height 11
click at [336, 163] on input "*" at bounding box center [315, 163] width 48 height 11
type input "*"
click at [336, 163] on input "*" at bounding box center [315, 163] width 48 height 11
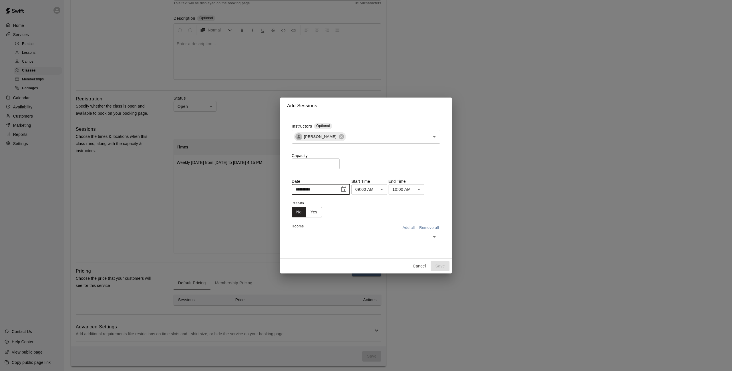
click at [331, 189] on input "**********" at bounding box center [313, 189] width 44 height 11
click at [346, 188] on icon "Choose date, selected date is Sep 21, 2025" at bounding box center [343, 189] width 5 height 6
click at [314, 256] on button "22" at bounding box center [314, 260] width 10 height 10
type input "**********"
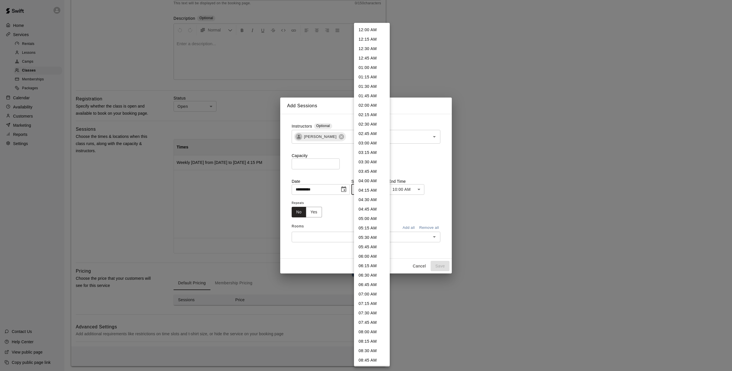
click at [374, 187] on body "**********" at bounding box center [366, 137] width 732 height 471
click at [374, 188] on li "04:15 PM" at bounding box center [372, 185] width 36 height 9
type input "********"
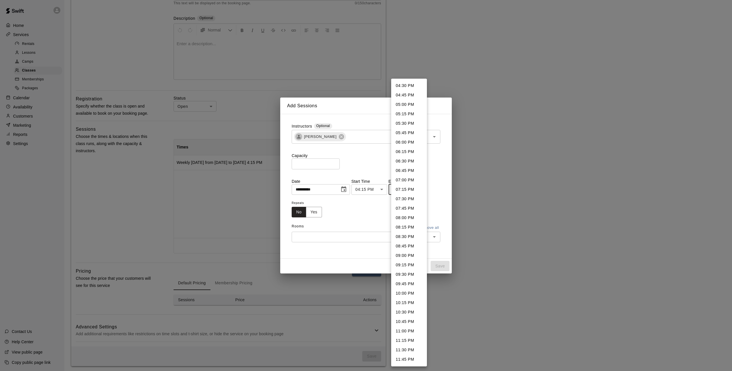
click at [418, 191] on body "**********" at bounding box center [366, 137] width 732 height 471
click at [408, 105] on li "05:00 PM" at bounding box center [409, 104] width 36 height 9
type input "********"
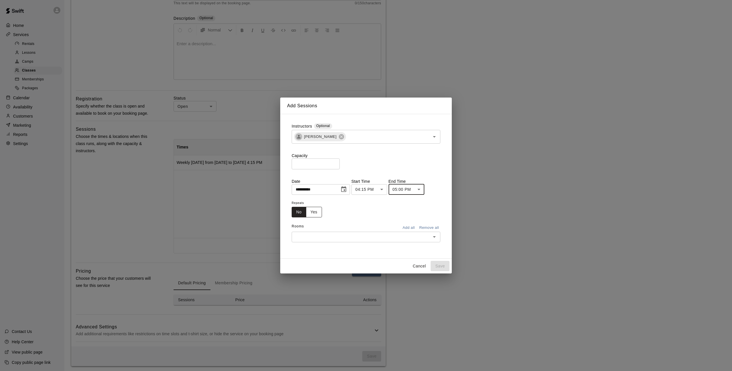
click at [310, 213] on button "Yes" at bounding box center [314, 212] width 16 height 11
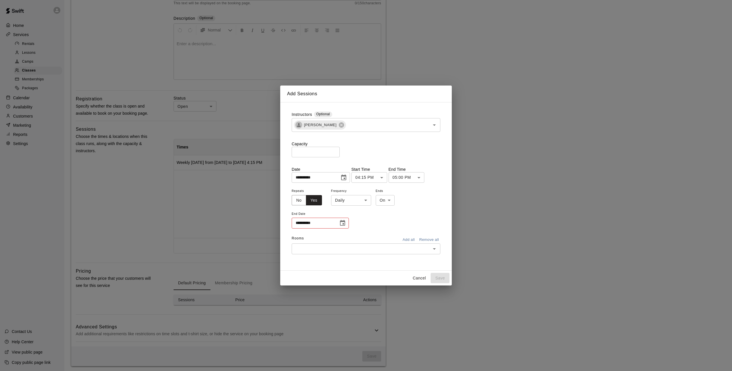
click at [357, 194] on span "Frequency" at bounding box center [351, 191] width 40 height 8
click at [360, 199] on body "**********" at bounding box center [366, 137] width 732 height 471
click at [357, 219] on li "Weekly [DATE]" at bounding box center [350, 221] width 71 height 9
type input "******"
click at [341, 224] on icon "Choose date" at bounding box center [342, 222] width 7 height 7
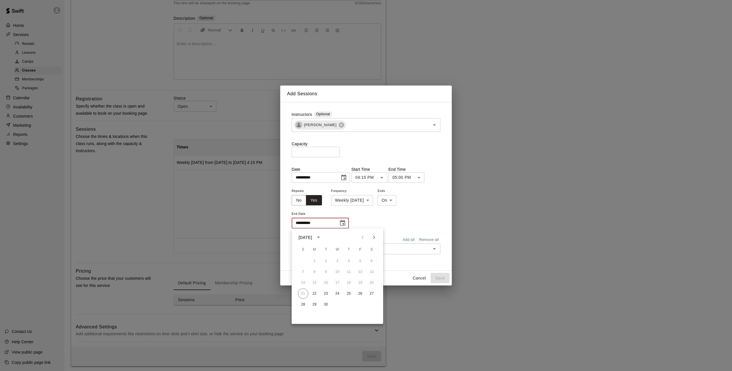
click at [377, 238] on button "Next month" at bounding box center [373, 236] width 11 height 11
drag, startPoint x: 365, startPoint y: 237, endPoint x: 361, endPoint y: 237, distance: 3.7
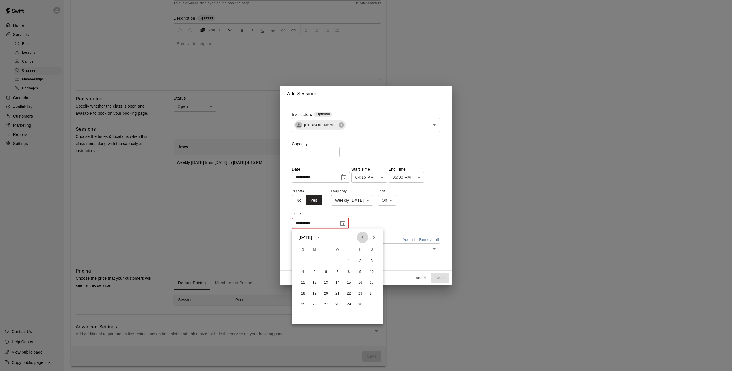
click at [365, 237] on icon "Previous month" at bounding box center [362, 237] width 7 height 7
click at [315, 304] on button "29" at bounding box center [314, 304] width 10 height 10
type input "**********"
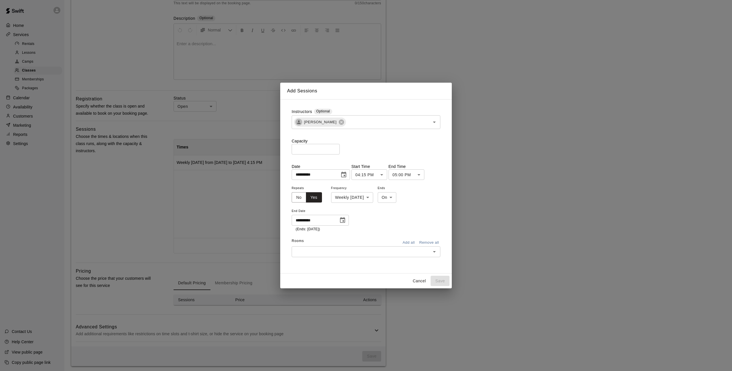
click at [378, 253] on input "text" at bounding box center [361, 251] width 136 height 7
click at [357, 194] on li "Pitching Tunnel (70' x 12')" at bounding box center [365, 191] width 149 height 9
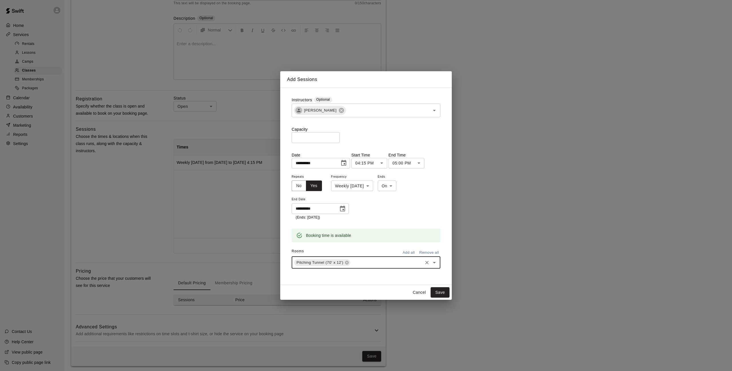
click at [437, 262] on icon "Open" at bounding box center [434, 262] width 7 height 7
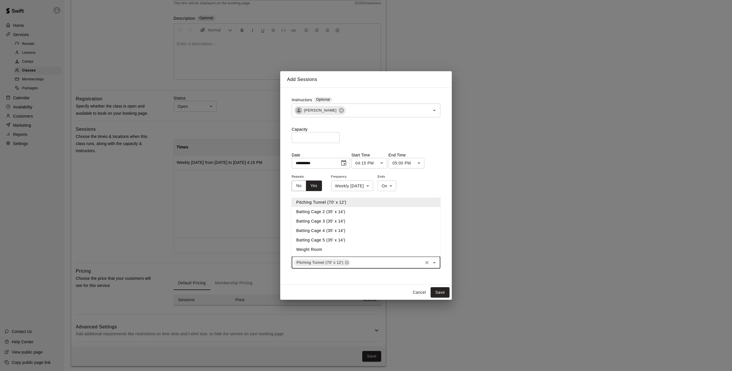
click at [352, 212] on li "Batting Cage 2 (35' x 14')" at bounding box center [365, 211] width 149 height 9
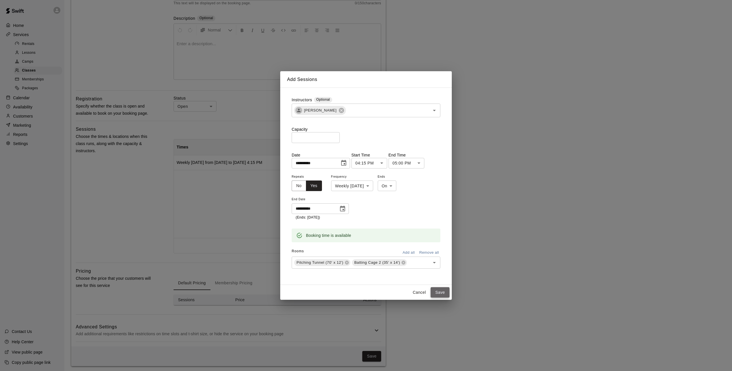
click at [438, 289] on button "Save" at bounding box center [439, 292] width 19 height 11
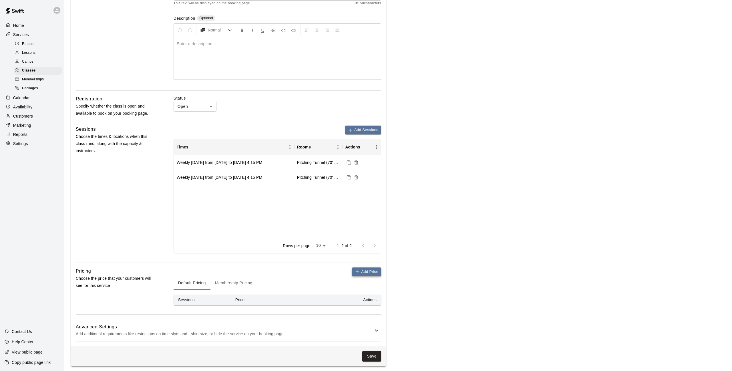
click at [369, 269] on button "Add Price" at bounding box center [366, 271] width 29 height 9
click at [258, 312] on input "*" at bounding box center [261, 312] width 34 height 11
type input "**"
click at [405, 308] on main "**********" at bounding box center [398, 144] width 654 height 471
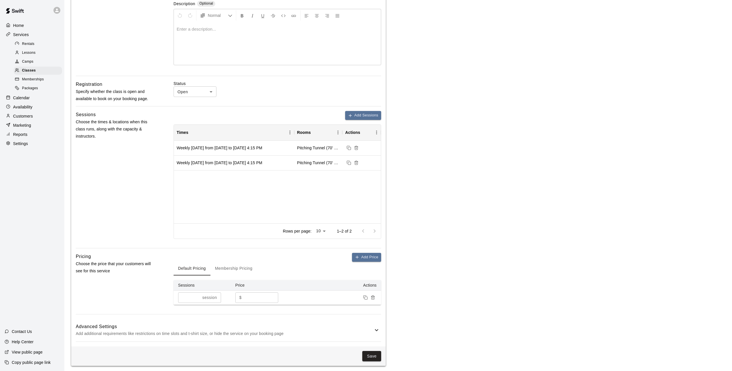
scroll to position [113, 0]
drag, startPoint x: 231, startPoint y: 269, endPoint x: 253, endPoint y: 268, distance: 21.5
click at [231, 269] on button "Membership Pricing" at bounding box center [233, 268] width 47 height 14
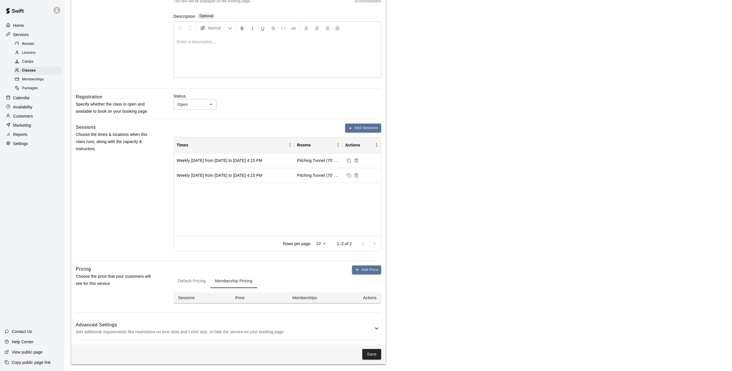
scroll to position [98, 0]
drag, startPoint x: 348, startPoint y: 269, endPoint x: 351, endPoint y: 271, distance: 3.1
click at [348, 269] on div "Add Price Default Pricing Membership Pricing Sessions Price Memberships Actions" at bounding box center [276, 286] width 207 height 38
click at [383, 272] on div "**********" at bounding box center [228, 146] width 314 height 399
click at [378, 272] on button "Add Price" at bounding box center [366, 271] width 29 height 9
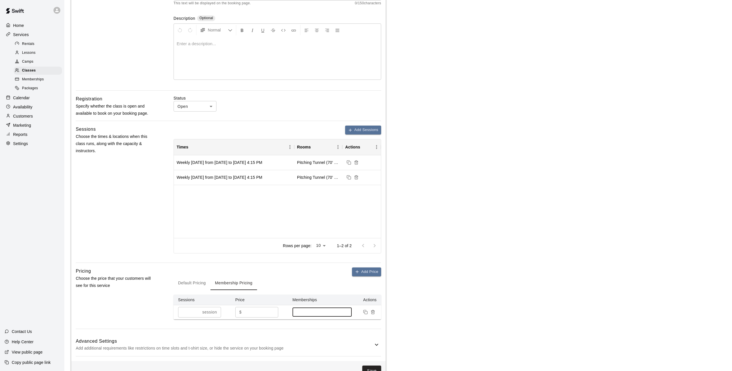
click at [332, 312] on input at bounding box center [322, 311] width 54 height 5
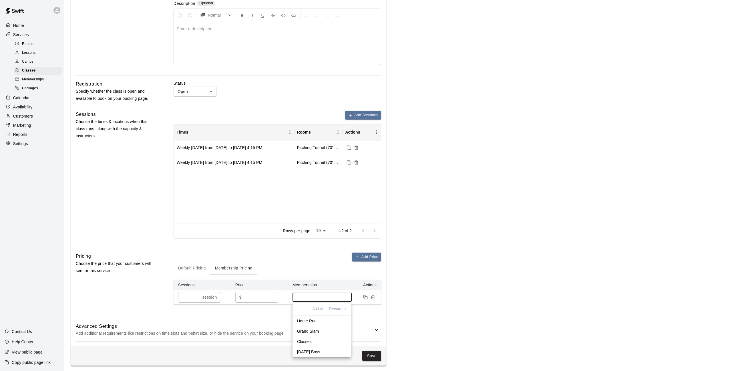
scroll to position [113, 0]
click at [317, 267] on div "Default Pricing Membership Pricing" at bounding box center [276, 268] width 207 height 14
click at [374, 295] on icon "Remove price" at bounding box center [372, 297] width 5 height 5
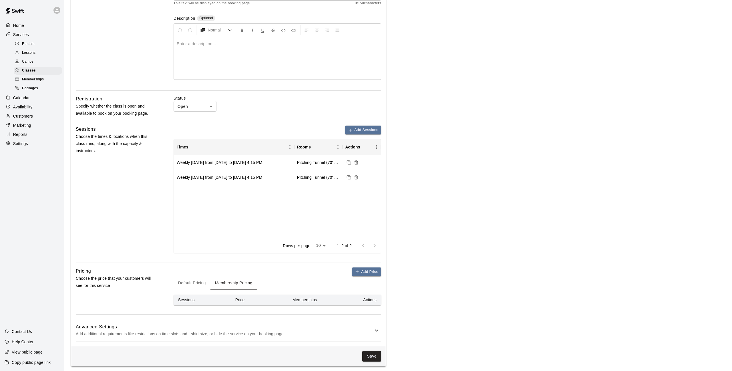
scroll to position [98, 0]
click at [185, 282] on button "Default Pricing" at bounding box center [191, 283] width 37 height 14
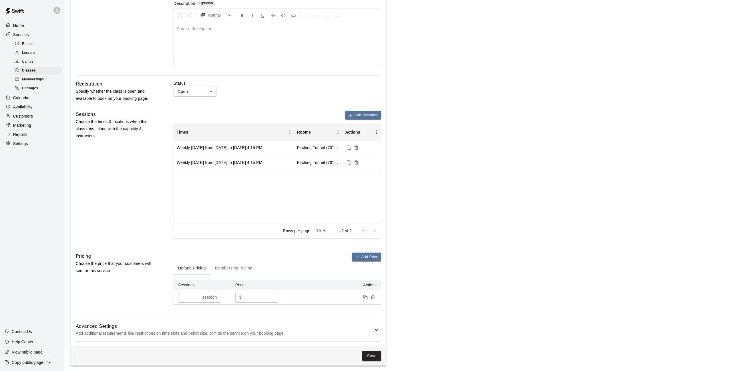
scroll to position [113, 0]
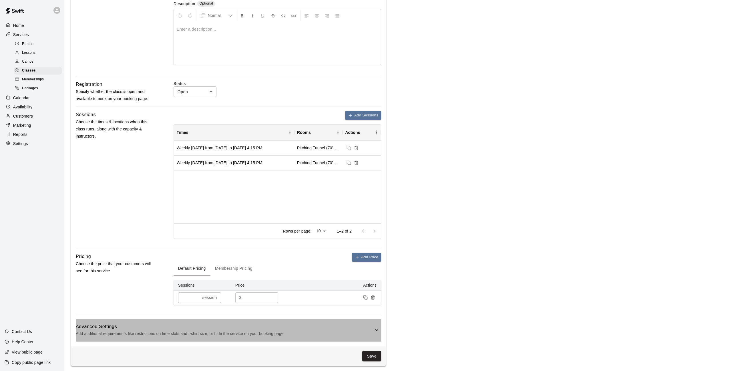
click at [289, 324] on h6 "Advanced Settings" at bounding box center [224, 326] width 297 height 7
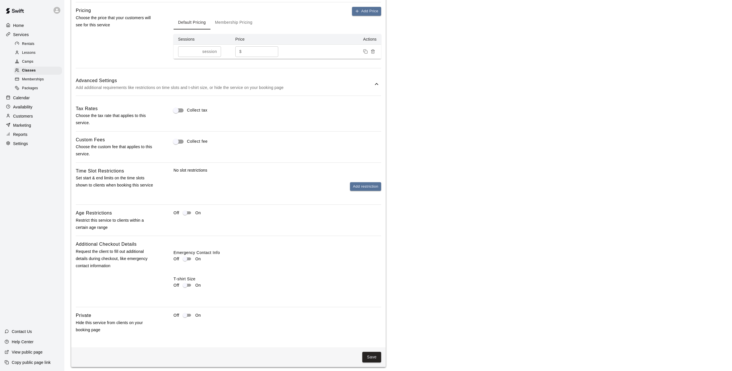
scroll to position [358, 0]
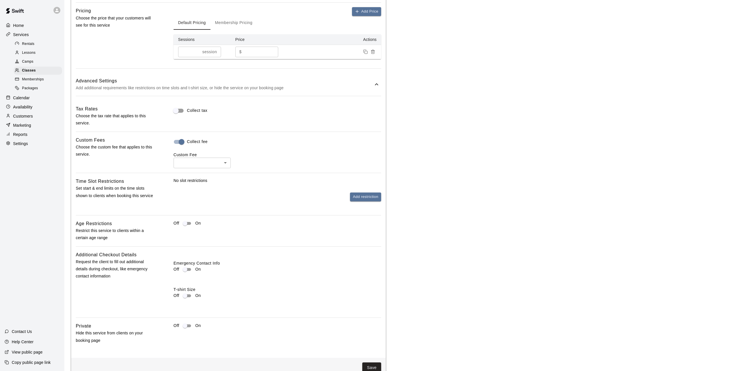
click at [205, 156] on body "**********" at bounding box center [366, 13] width 732 height 742
click at [208, 185] on li "Processing Fee ( 3.5% )" at bounding box center [201, 182] width 57 height 9
type input "***"
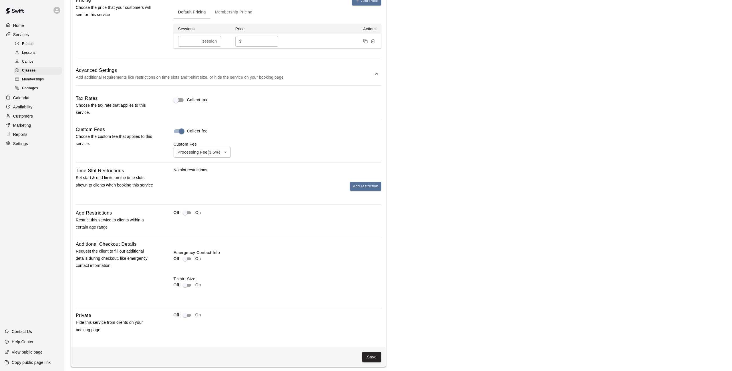
scroll to position [369, 0]
click at [373, 353] on button "Save" at bounding box center [371, 357] width 19 height 11
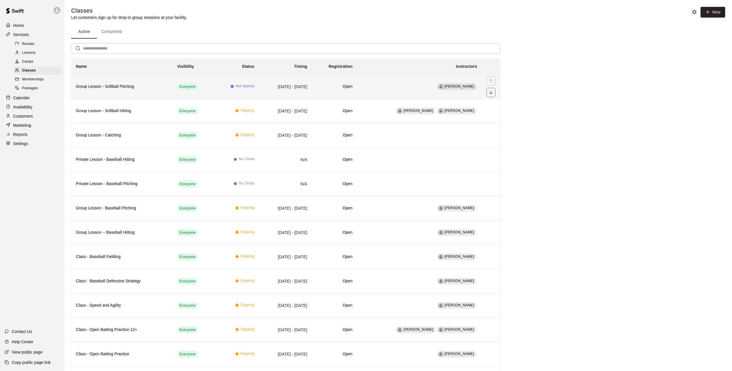
click at [287, 88] on td "[DATE] - [DATE]" at bounding box center [285, 86] width 53 height 24
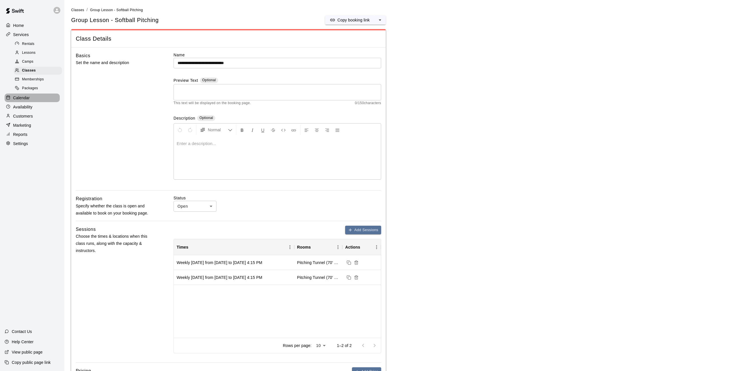
click at [17, 95] on p "Calendar" at bounding box center [21, 98] width 17 height 6
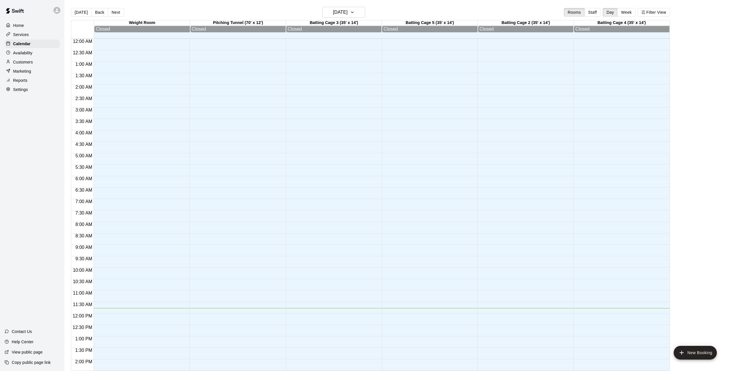
scroll to position [193, 0]
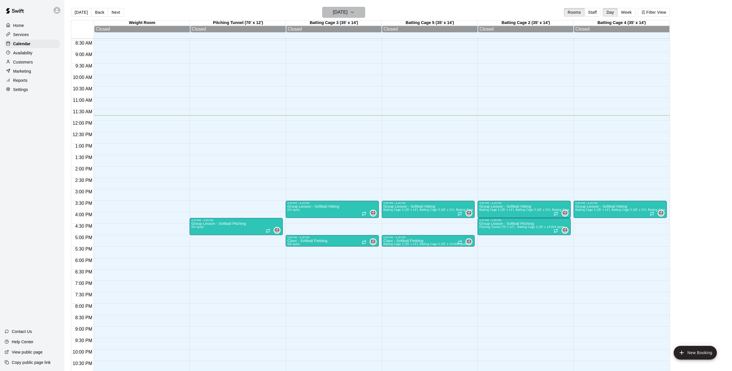
click at [354, 16] on icon "button" at bounding box center [352, 12] width 5 height 7
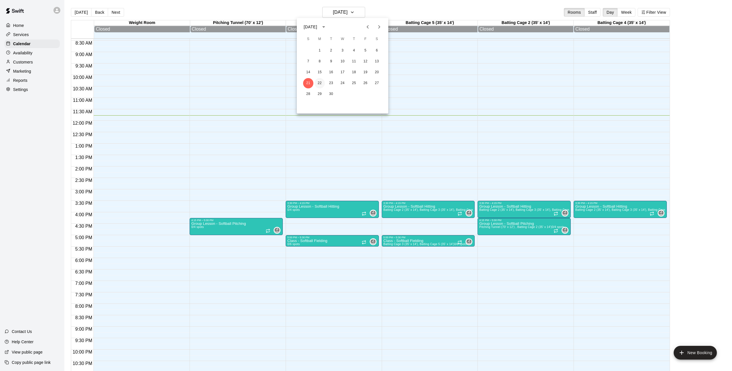
click at [321, 84] on button "22" at bounding box center [319, 83] width 10 height 10
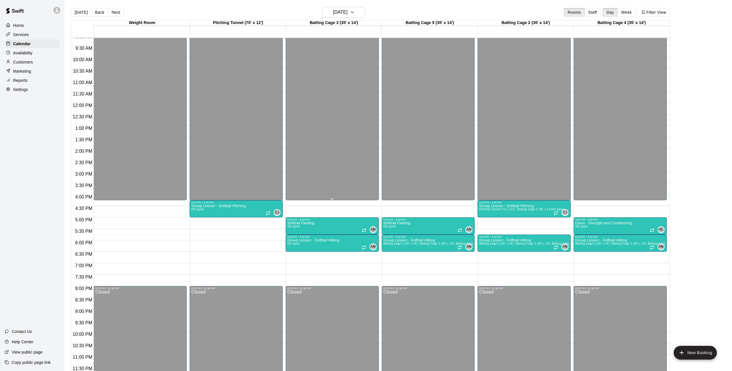
scroll to position [210, 0]
click at [199, 225] on img "edit" at bounding box center [197, 223] width 7 height 7
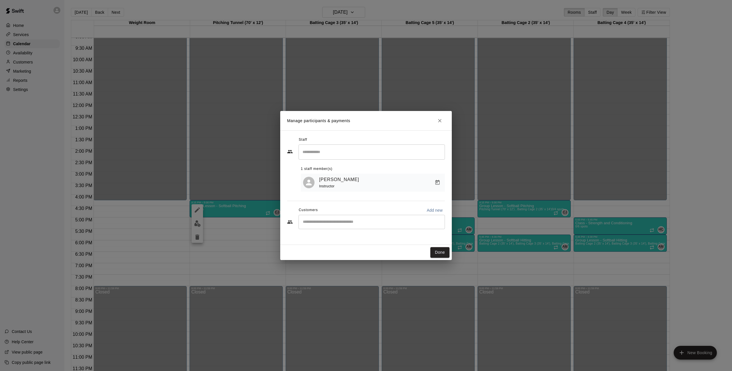
click at [362, 216] on div "​" at bounding box center [371, 222] width 146 height 14
type input "***"
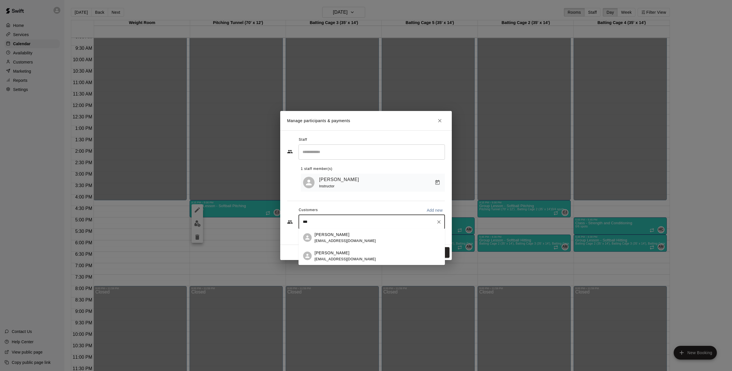
click at [352, 260] on span "[EMAIL_ADDRESS][DOMAIN_NAME]" at bounding box center [344, 259] width 61 height 4
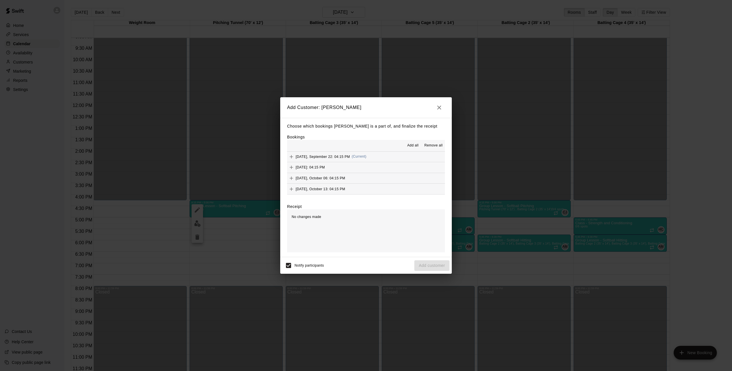
scroll to position [0, 0]
click at [290, 157] on body "Home Services Calendar Availability Customers Marketing Reports Settings Contac…" at bounding box center [366, 190] width 732 height 380
click at [291, 167] on icon "Add" at bounding box center [290, 166] width 3 height 3
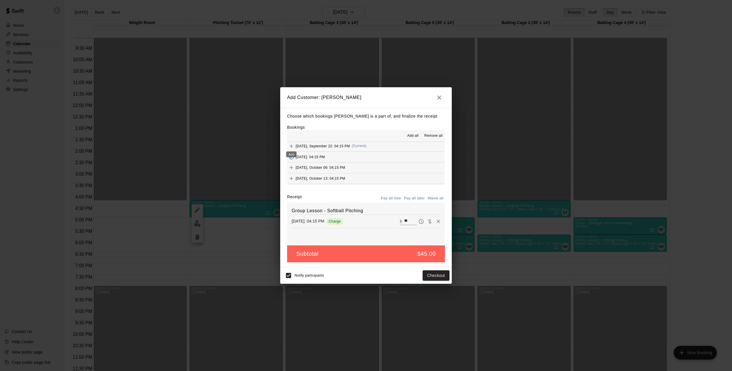
click at [291, 149] on div "Add" at bounding box center [290, 152] width 11 height 10
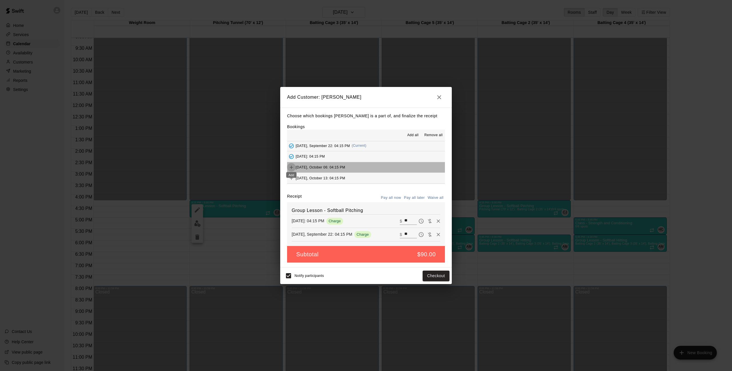
click at [293, 166] on icon "Add" at bounding box center [291, 167] width 6 height 6
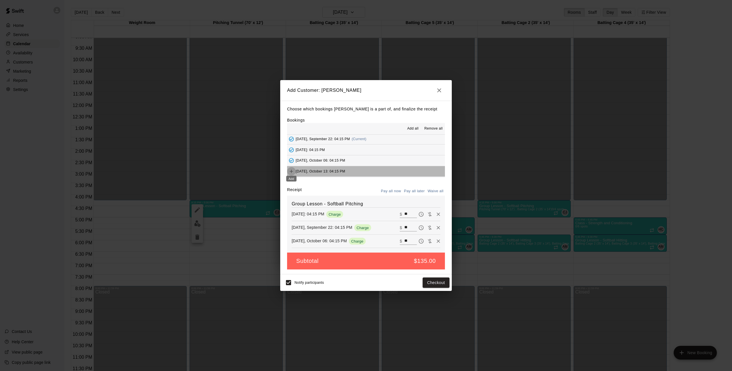
click at [292, 170] on icon "Add" at bounding box center [290, 170] width 3 height 3
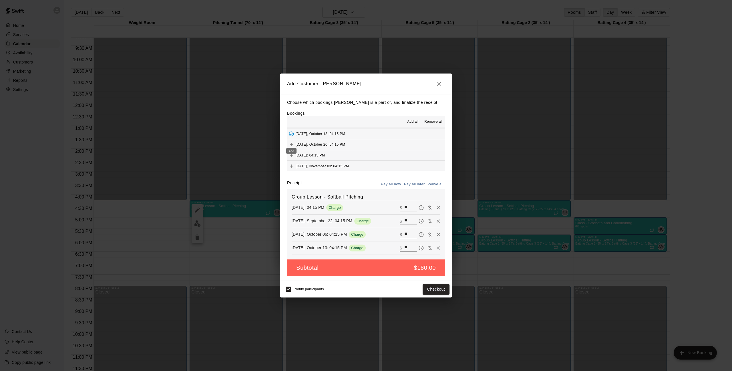
scroll to position [32, 0]
click at [293, 141] on icon "Add" at bounding box center [291, 144] width 6 height 6
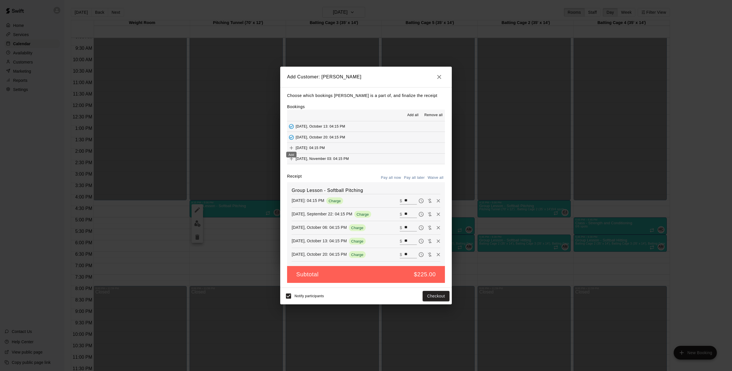
click at [291, 147] on icon "Add" at bounding box center [290, 147] width 3 height 3
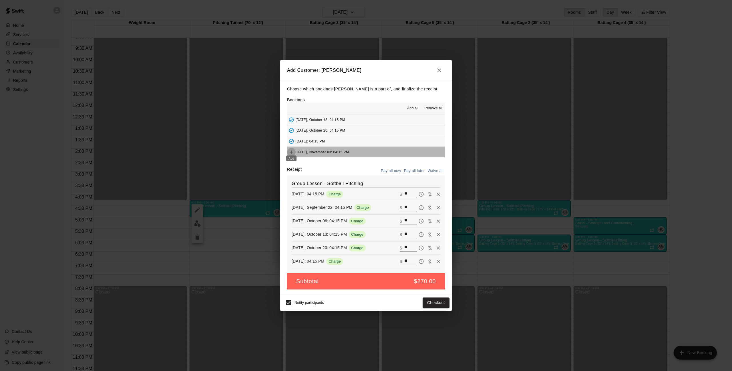
click at [292, 151] on icon "Add" at bounding box center [291, 152] width 6 height 6
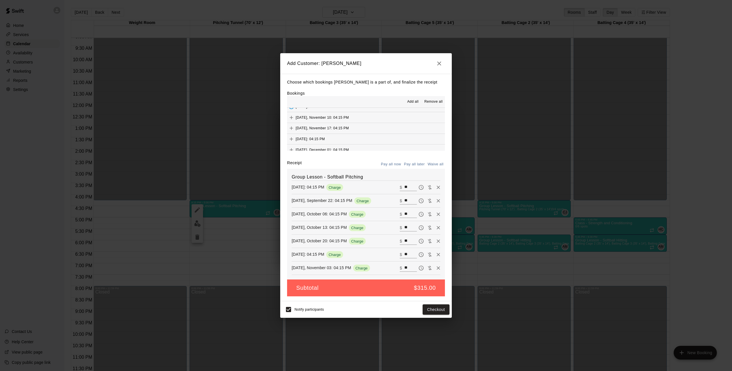
scroll to position [73, 0]
click at [291, 114] on icon "Add" at bounding box center [291, 115] width 6 height 6
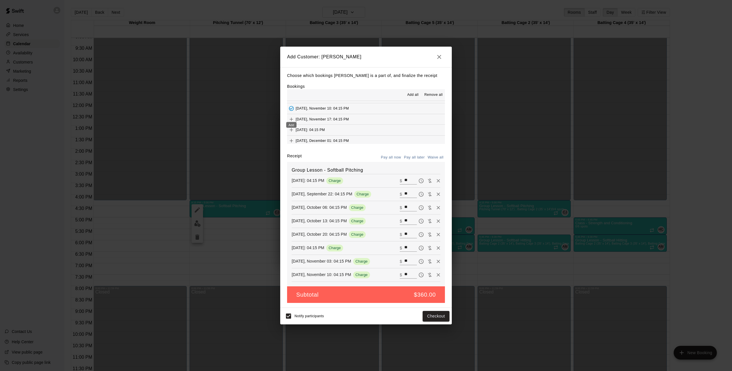
click at [291, 117] on icon "Add" at bounding box center [291, 119] width 6 height 6
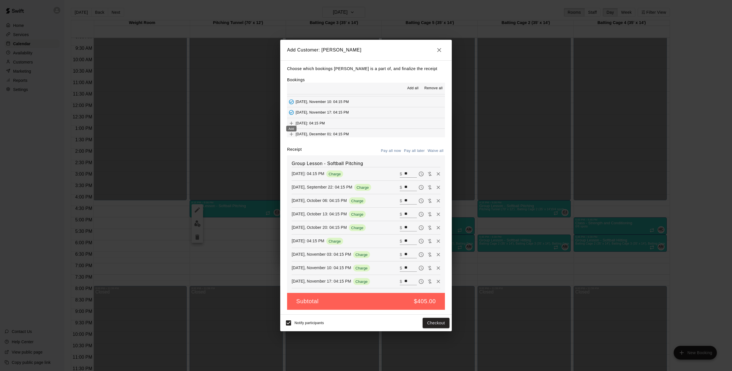
drag, startPoint x: 291, startPoint y: 119, endPoint x: 292, endPoint y: 122, distance: 3.0
click at [291, 120] on icon "Add" at bounding box center [291, 123] width 6 height 6
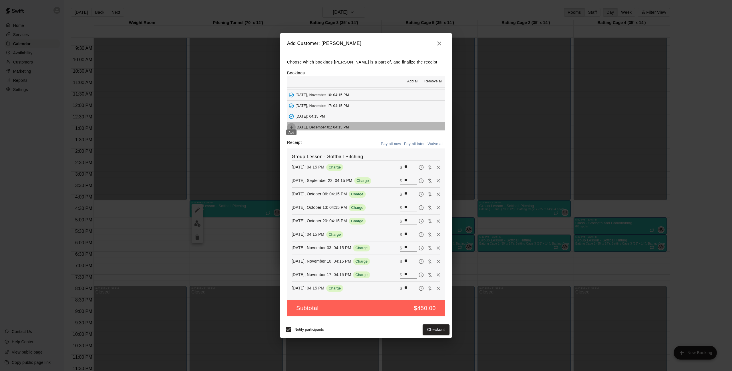
click at [293, 124] on icon "Add" at bounding box center [291, 127] width 6 height 6
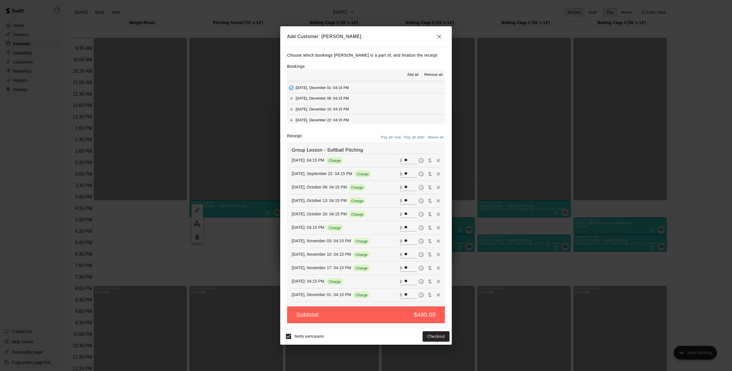
scroll to position [105, 0]
click at [290, 96] on icon "Add" at bounding box center [291, 99] width 6 height 6
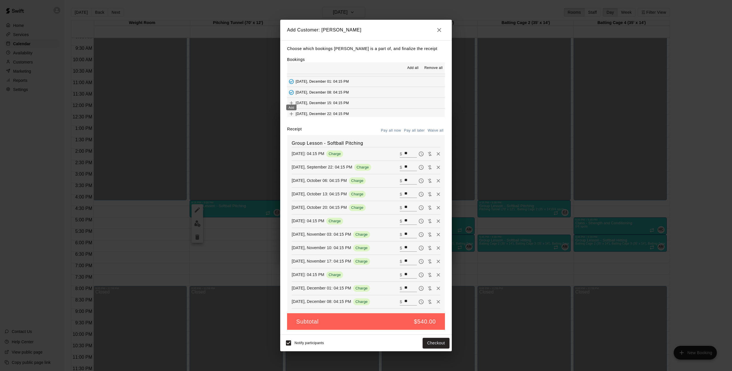
click at [290, 100] on icon "Add" at bounding box center [291, 103] width 6 height 6
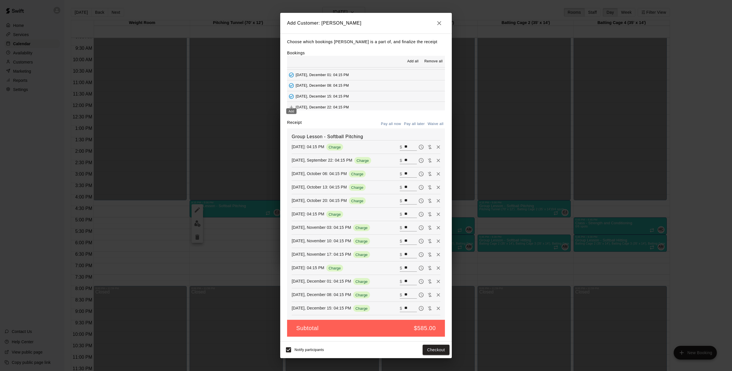
click at [290, 104] on icon "Add" at bounding box center [291, 107] width 6 height 6
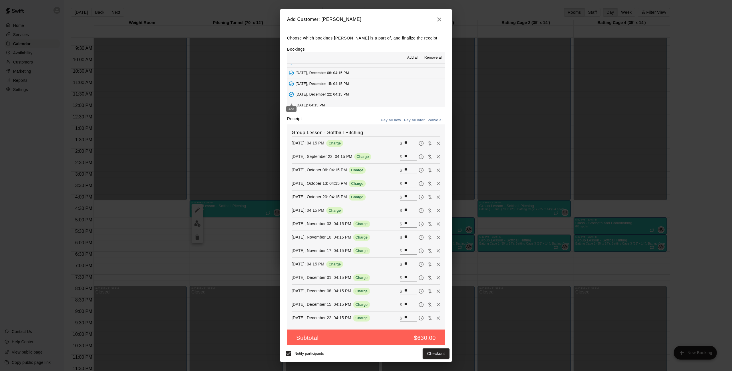
scroll to position [114, 0]
click at [293, 103] on icon "Add" at bounding box center [291, 106] width 6 height 6
click at [412, 118] on button "Pay all later" at bounding box center [414, 120] width 24 height 9
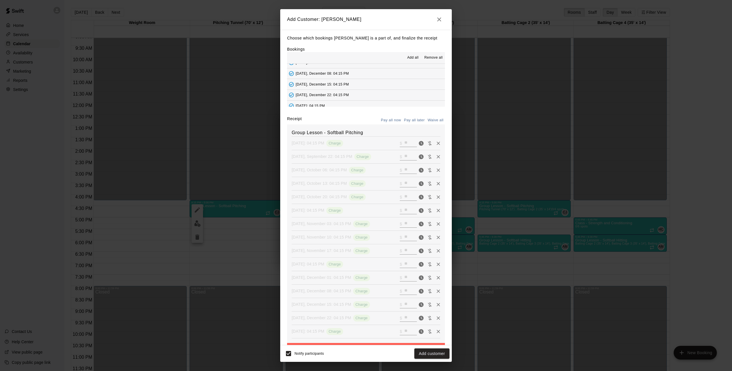
scroll to position [8, 0]
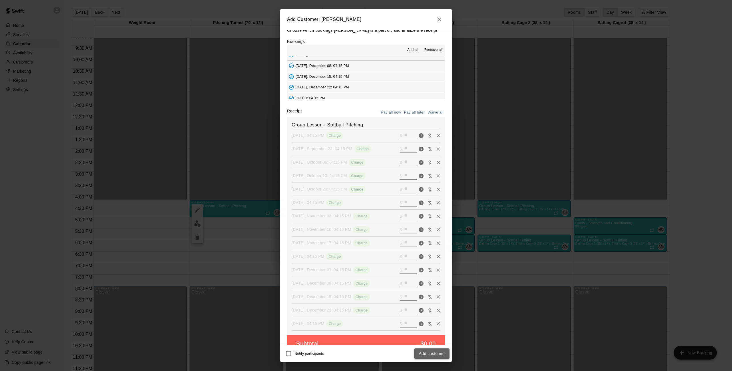
click at [434, 355] on button "Add customer" at bounding box center [431, 353] width 35 height 11
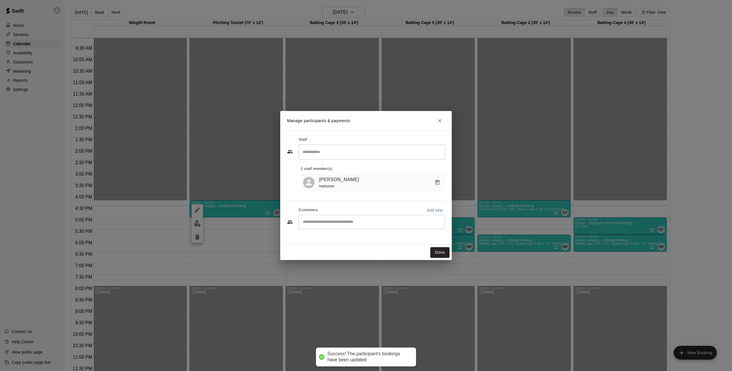
scroll to position [0, 0]
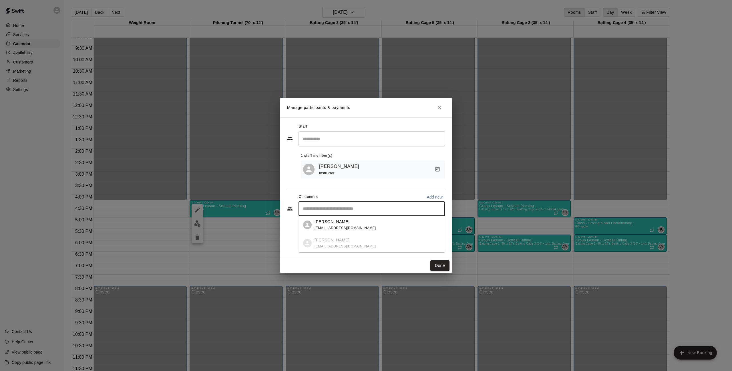
click at [337, 210] on input "Start typing to search customers..." at bounding box center [371, 209] width 141 height 6
type input "******"
click at [351, 226] on span "[EMAIL_ADDRESS][DOMAIN_NAME]" at bounding box center [344, 228] width 61 height 4
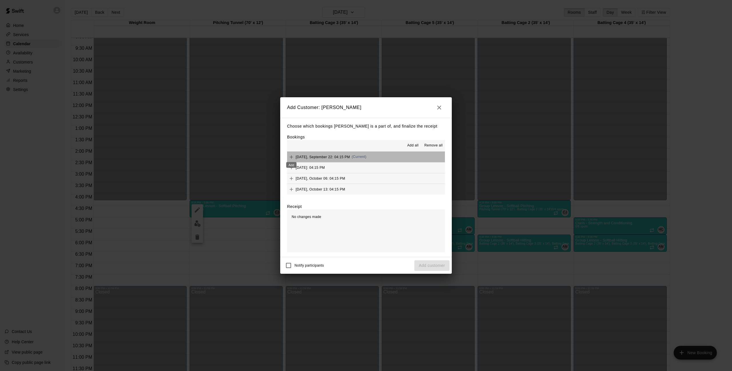
click at [290, 158] on div "Add" at bounding box center [290, 163] width 11 height 10
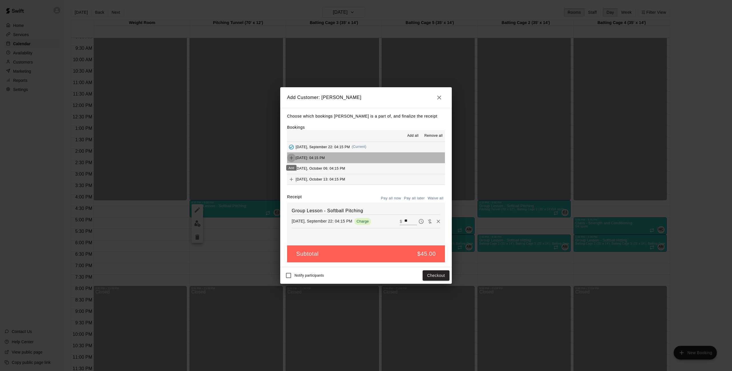
click at [290, 159] on icon "Add" at bounding box center [291, 158] width 6 height 6
